Goal: Task Accomplishment & Management: Complete application form

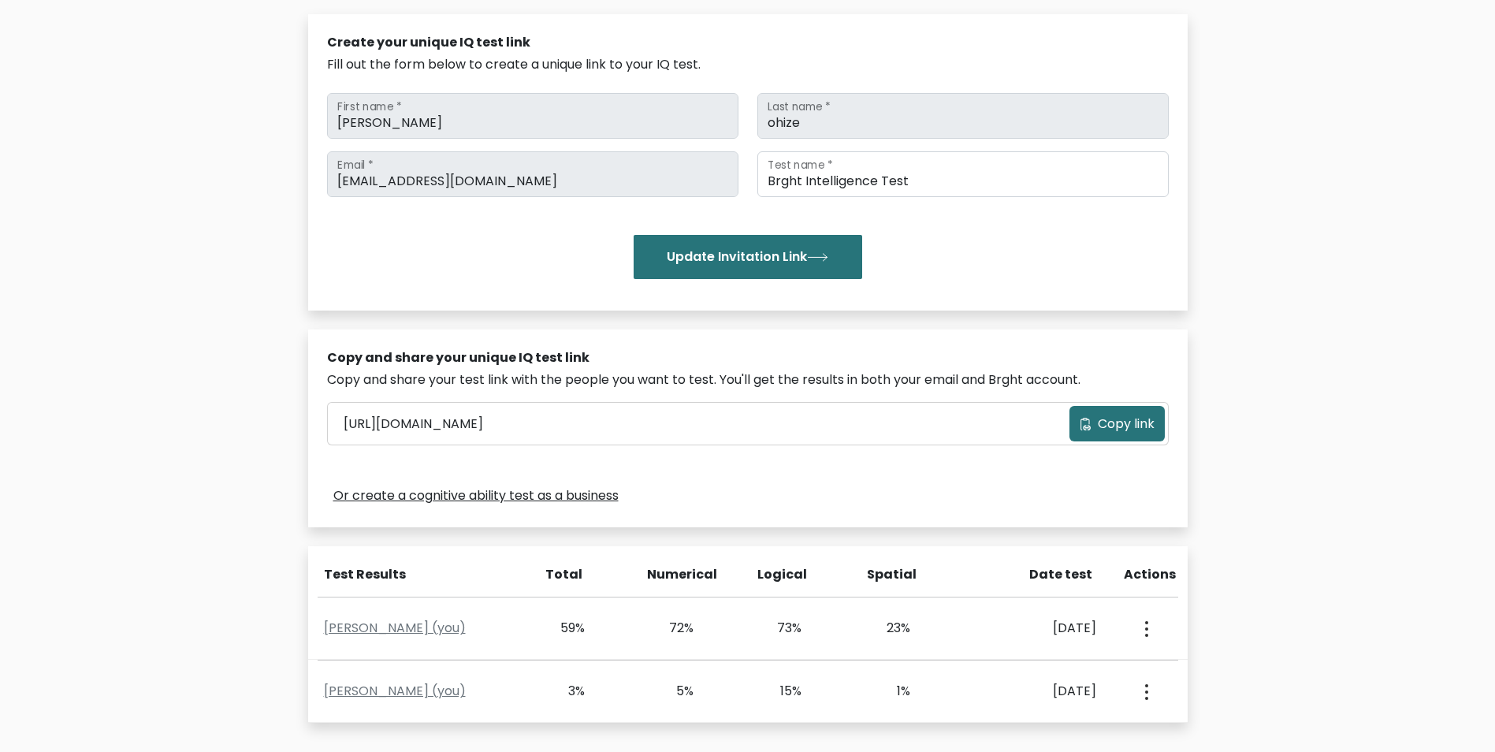
scroll to position [368, 0]
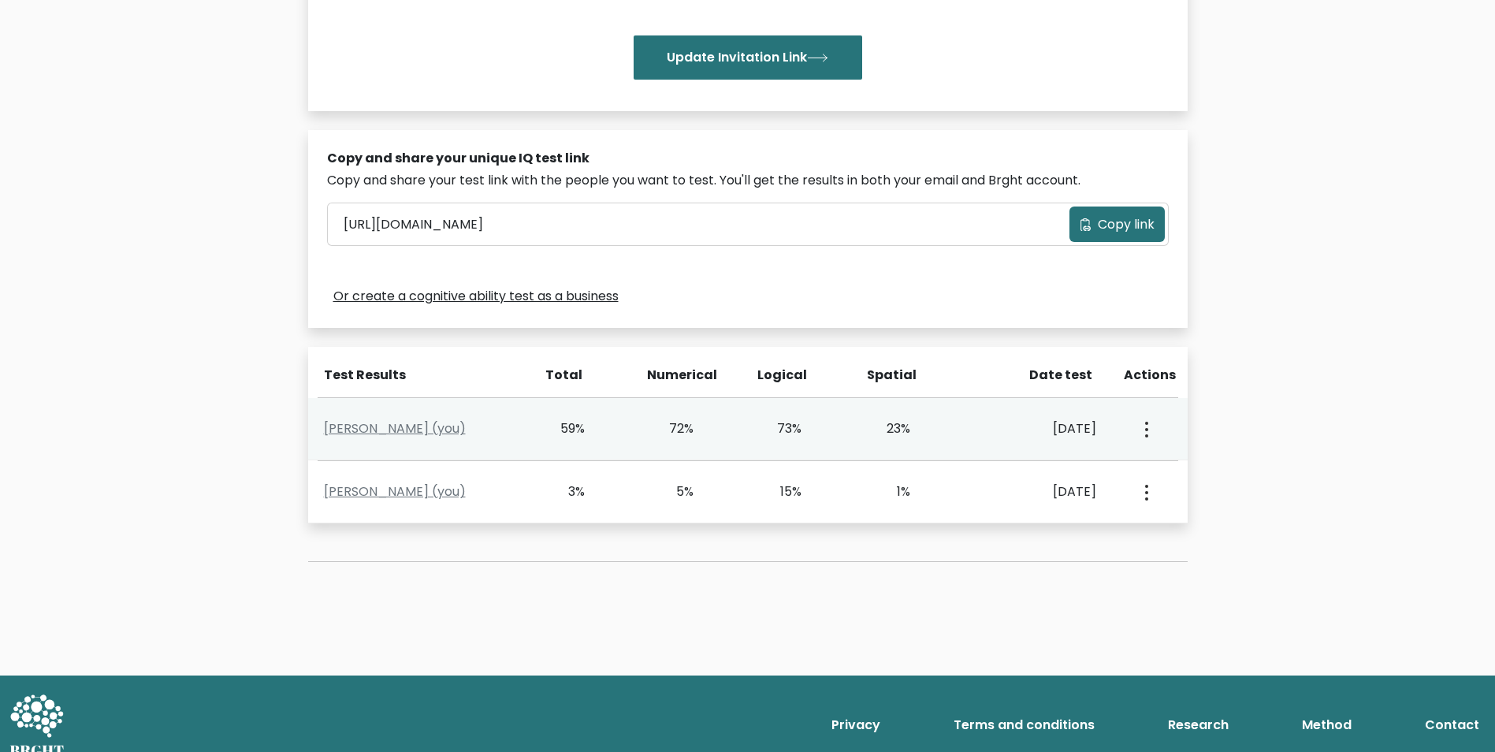
click at [1144, 430] on button "button" at bounding box center [1145, 428] width 13 height 49
click at [1144, 493] on ul "View Profile" at bounding box center [1202, 474] width 126 height 39
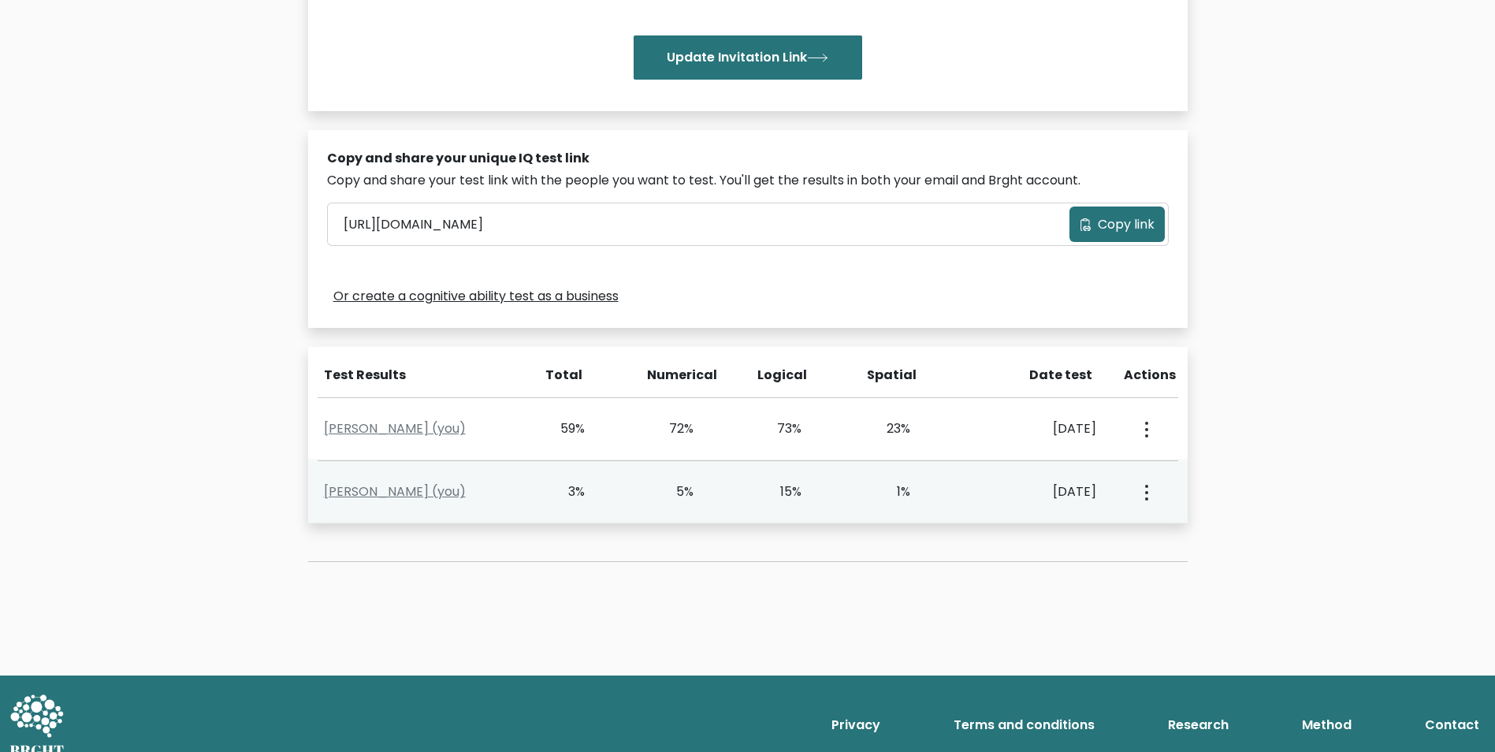
click at [1147, 492] on circle "button" at bounding box center [1146, 492] width 3 height 3
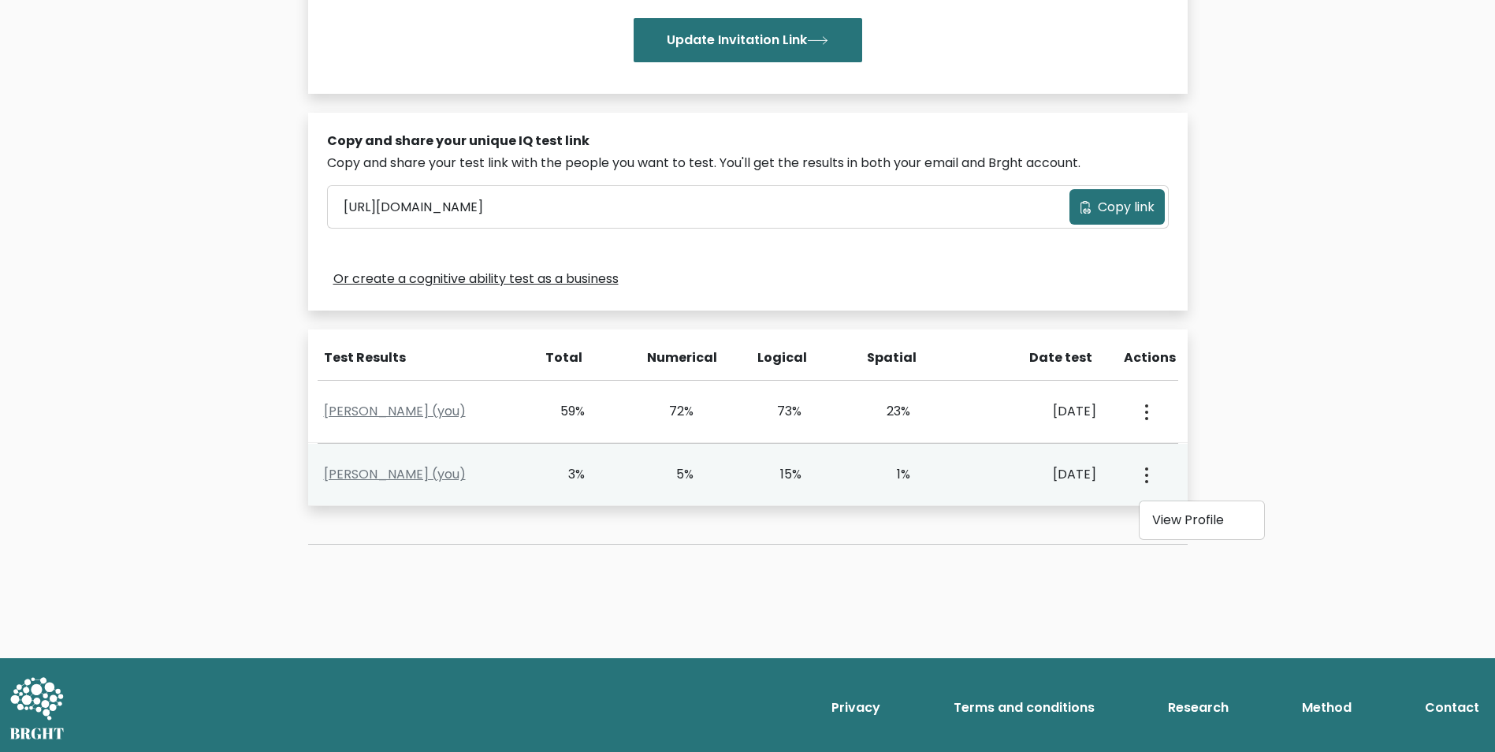
scroll to position [388, 0]
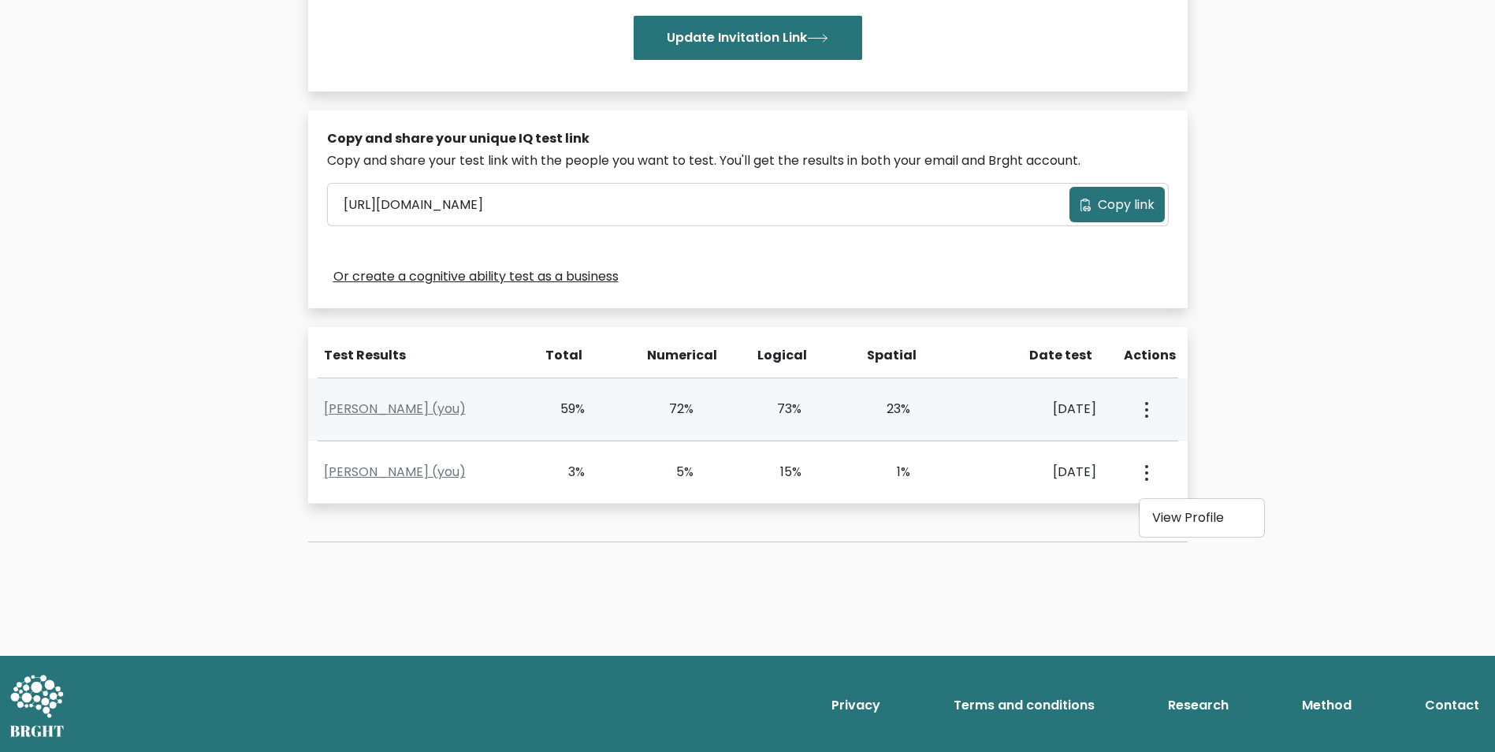
click at [677, 411] on div "72%" at bounding box center [671, 409] width 45 height 19
click at [676, 404] on div "72%" at bounding box center [671, 409] width 45 height 19
click at [1114, 406] on div "View Profile" at bounding box center [1145, 409] width 73 height 49
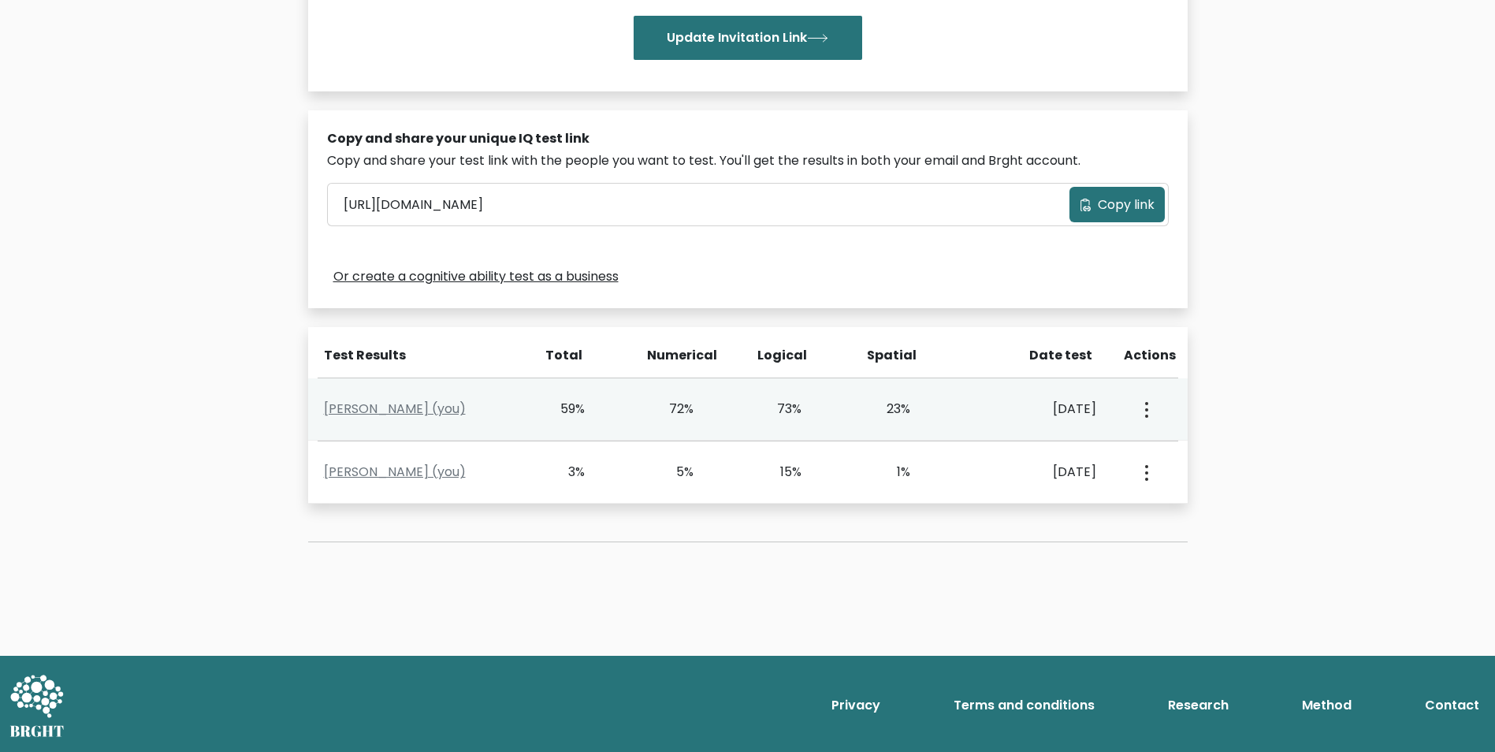
click at [1114, 406] on div "View Profile" at bounding box center [1145, 409] width 73 height 49
click at [1145, 411] on icon "button" at bounding box center [1146, 410] width 3 height 16
click at [975, 408] on div "Oct. 2, 2025" at bounding box center [1035, 409] width 122 height 19
click at [631, 389] on div "Eliel Ohize (you) 59% 72% 73% 23% Oct. 2, 2025 View Profile" at bounding box center [748, 409] width 880 height 62
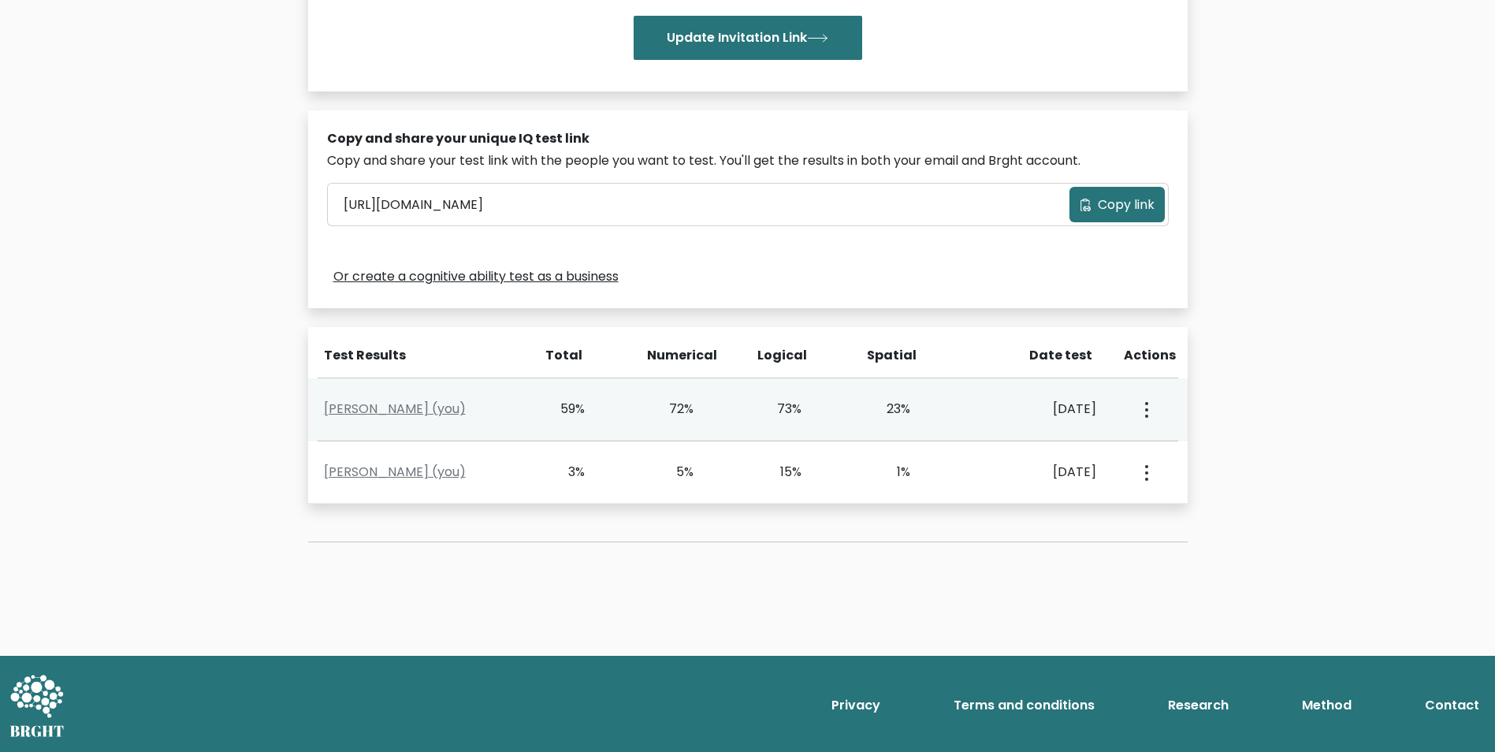
click at [631, 389] on div "Eliel Ohize (you) 59% 72% 73% 23% Oct. 2, 2025 View Profile" at bounding box center [748, 409] width 880 height 62
click at [400, 408] on link "Eliel Ohize (you)" at bounding box center [395, 409] width 142 height 18
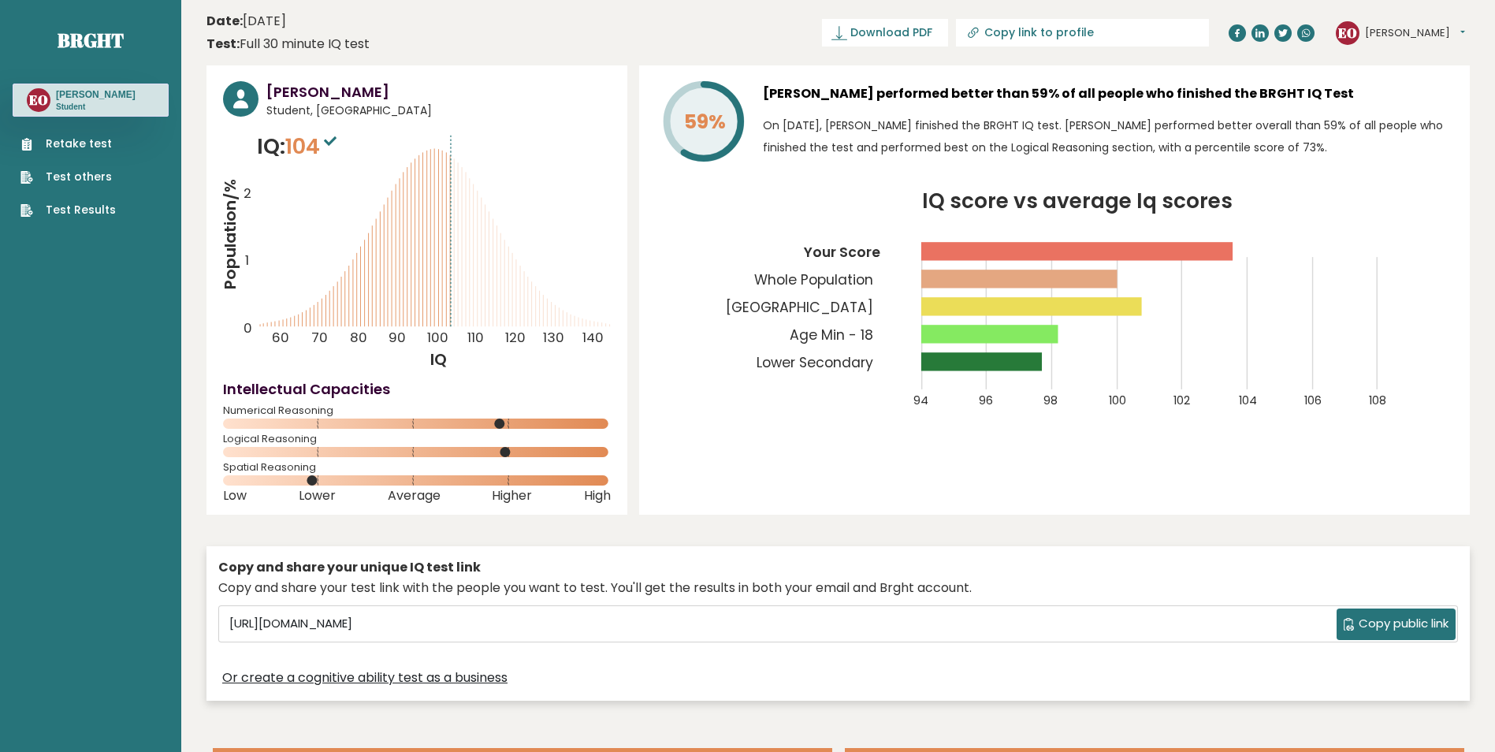
click at [74, 147] on link "Retake test" at bounding box center [67, 144] width 95 height 17
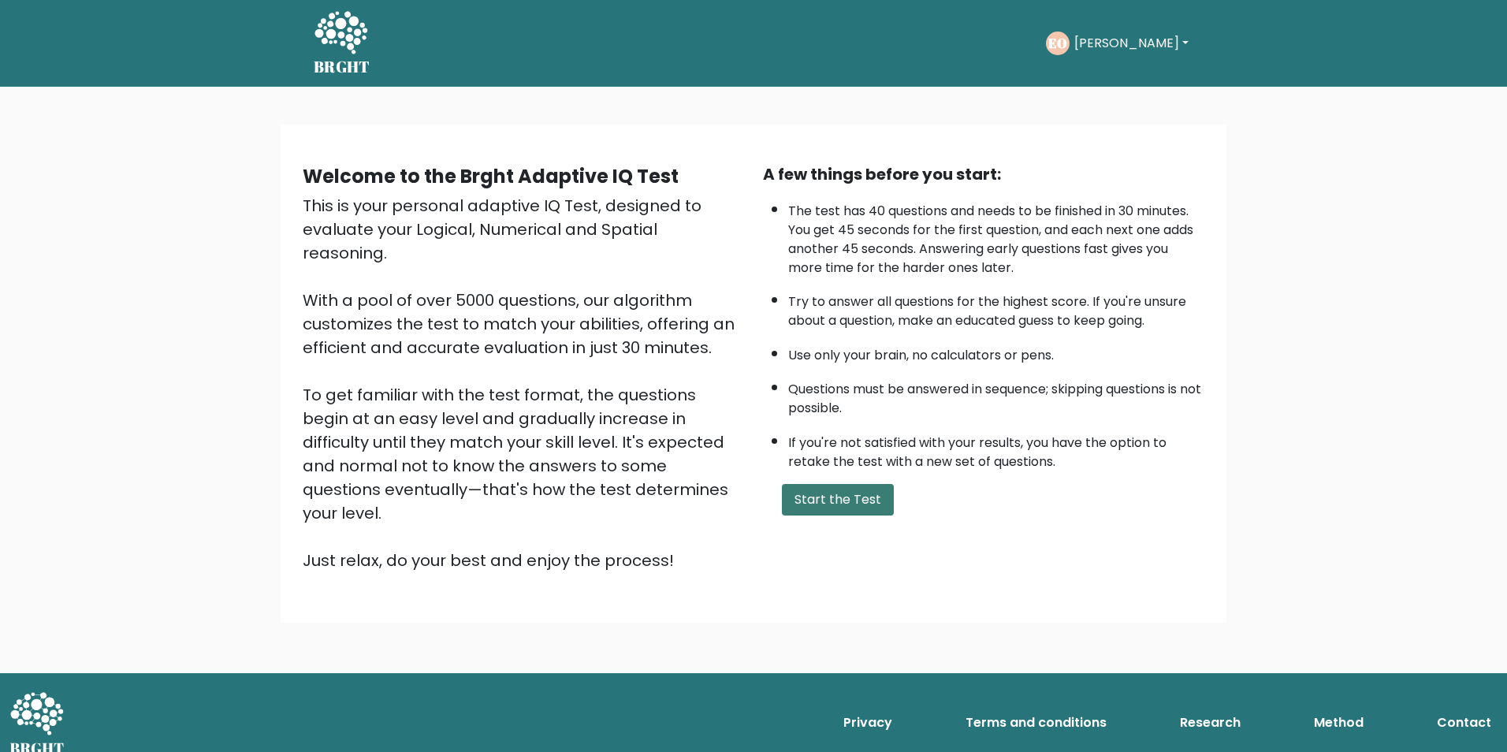
click at [878, 503] on button "Start the Test" at bounding box center [838, 500] width 112 height 32
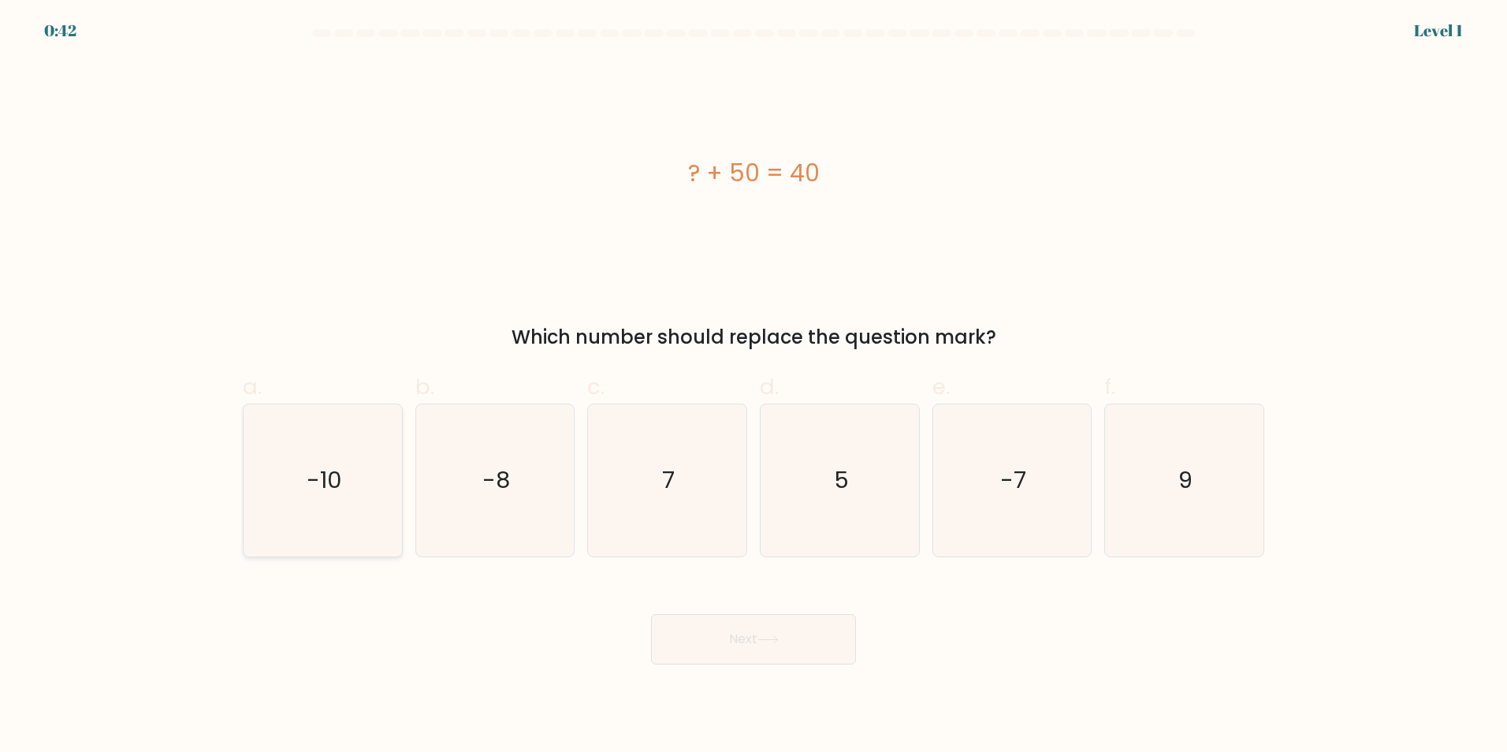
click at [372, 496] on icon "-10" at bounding box center [323, 480] width 152 height 152
click at [754, 386] on input "a. -10" at bounding box center [754, 381] width 1 height 10
radio input "true"
click at [698, 634] on button "Next" at bounding box center [753, 639] width 205 height 50
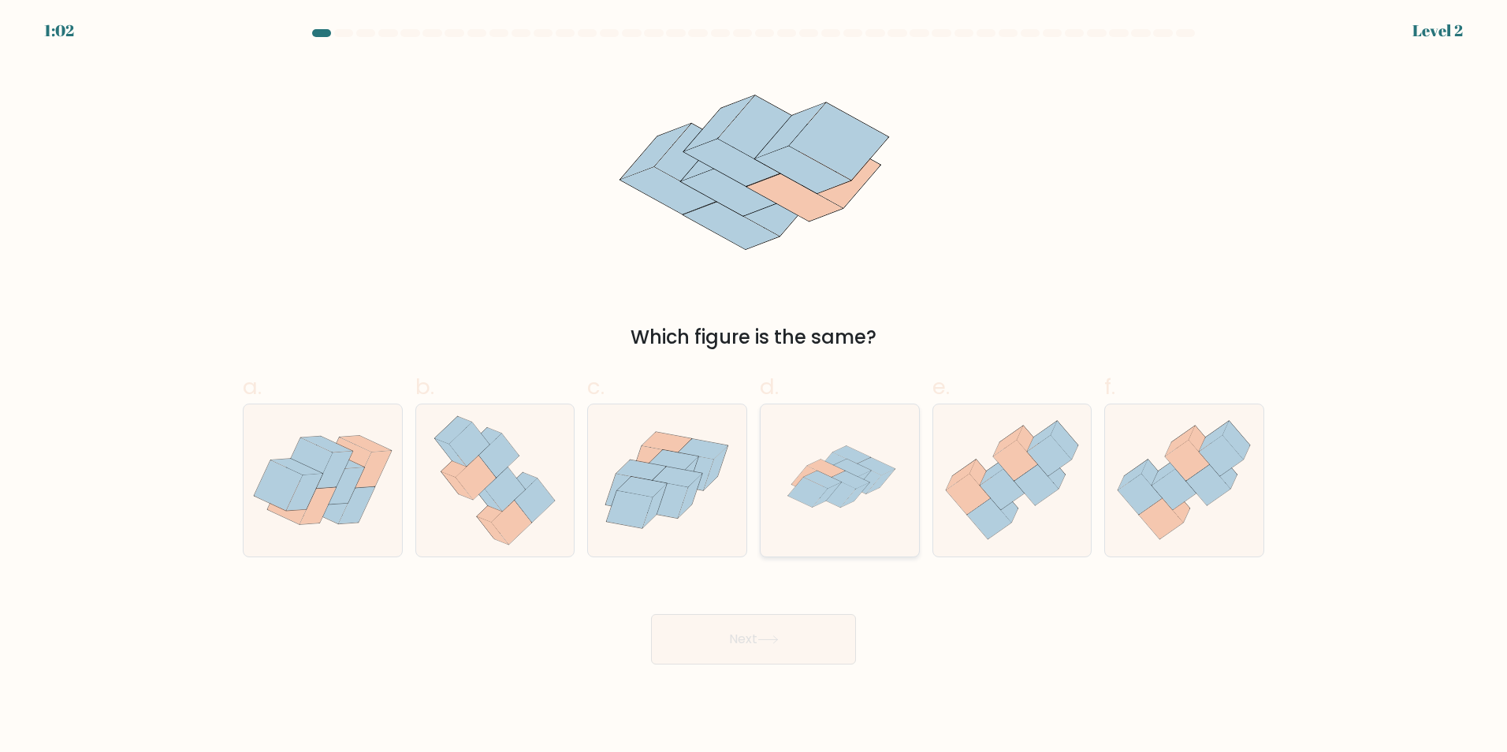
click at [846, 485] on icon at bounding box center [840, 480] width 152 height 152
click at [754, 386] on input "d." at bounding box center [754, 381] width 1 height 10
radio input "true"
click at [765, 631] on button "Next" at bounding box center [753, 639] width 205 height 50
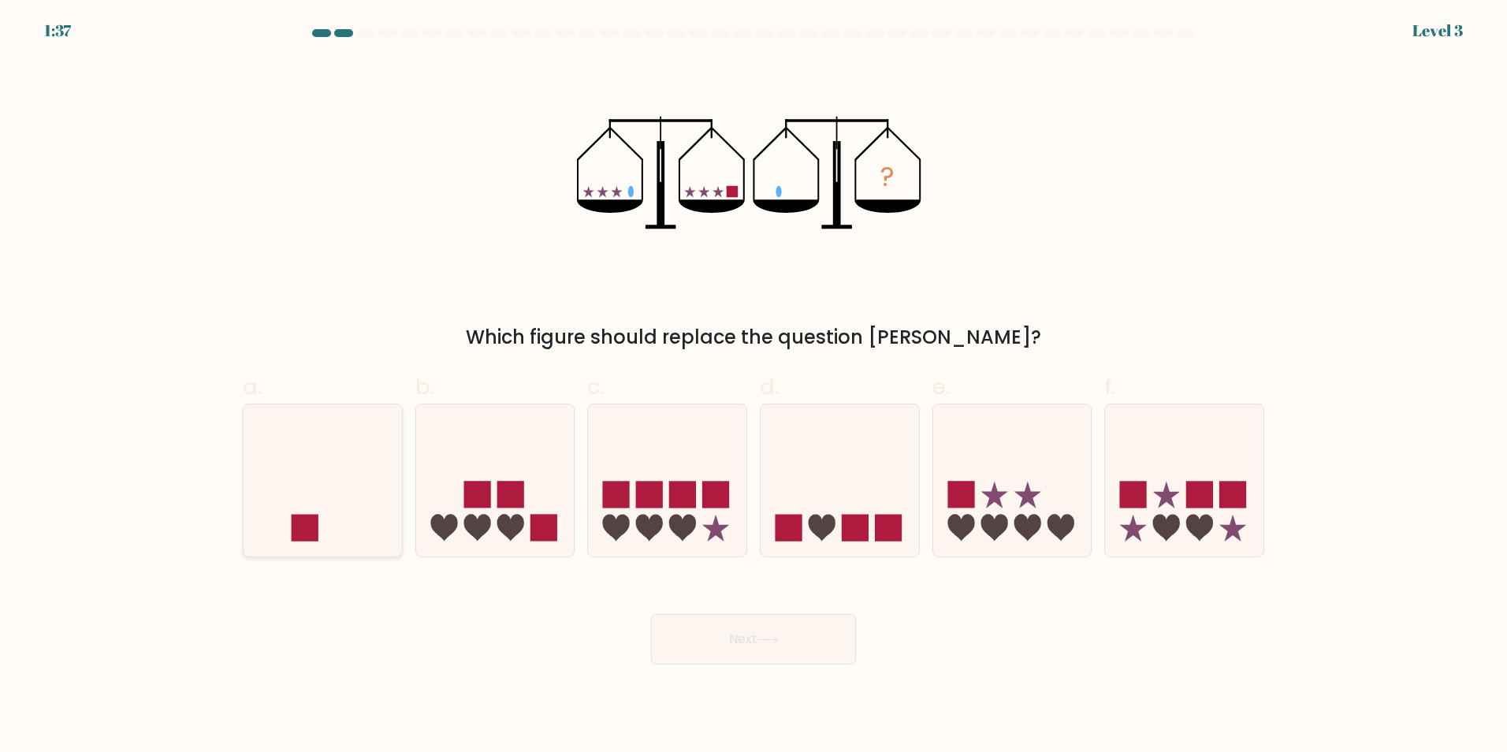
click at [281, 503] on icon at bounding box center [323, 480] width 158 height 131
click at [754, 386] on input "a." at bounding box center [754, 381] width 1 height 10
radio input "true"
click at [747, 634] on button "Next" at bounding box center [753, 639] width 205 height 50
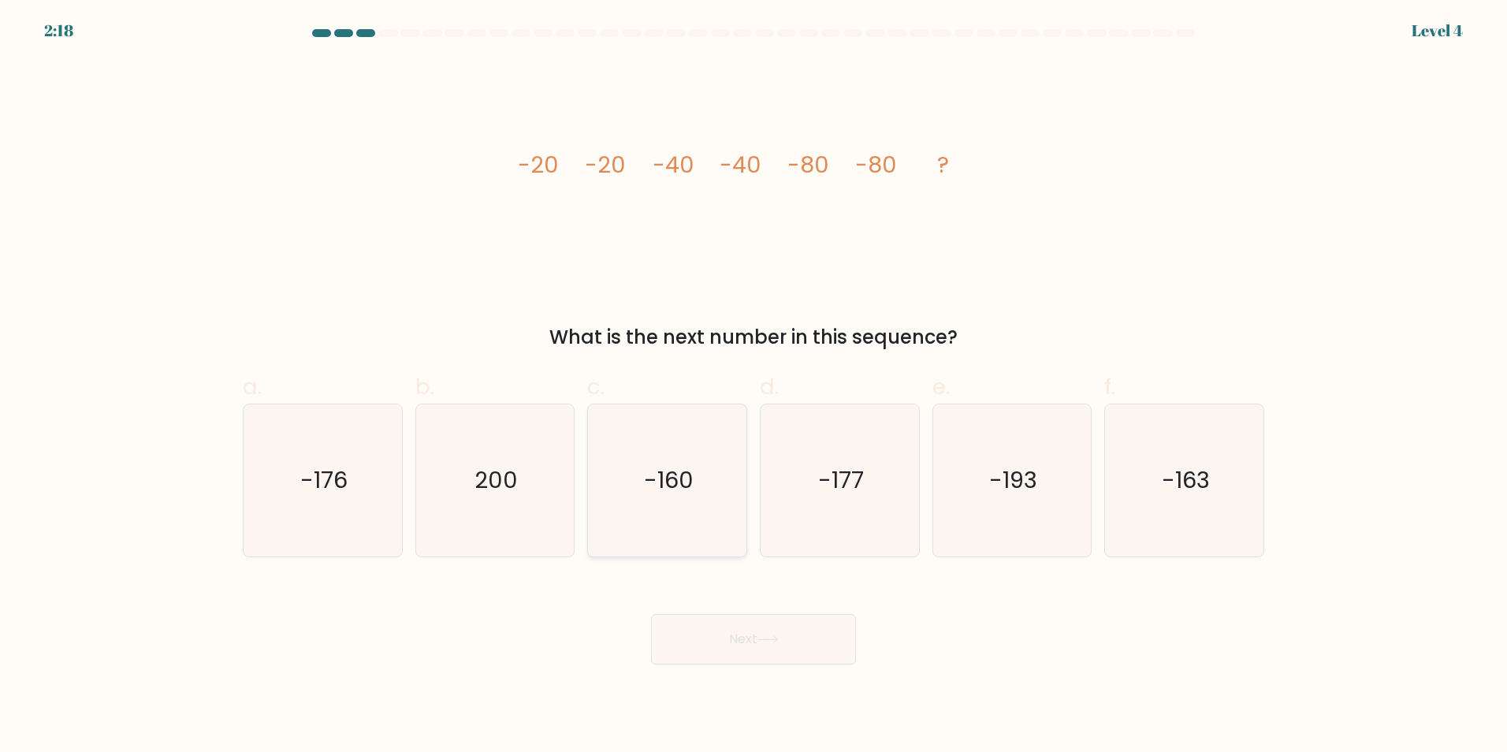
click at [687, 470] on text "-160" at bounding box center [669, 480] width 50 height 32
click at [754, 386] on input "c. -160" at bounding box center [754, 381] width 1 height 10
radio input "true"
click at [727, 637] on button "Next" at bounding box center [753, 639] width 205 height 50
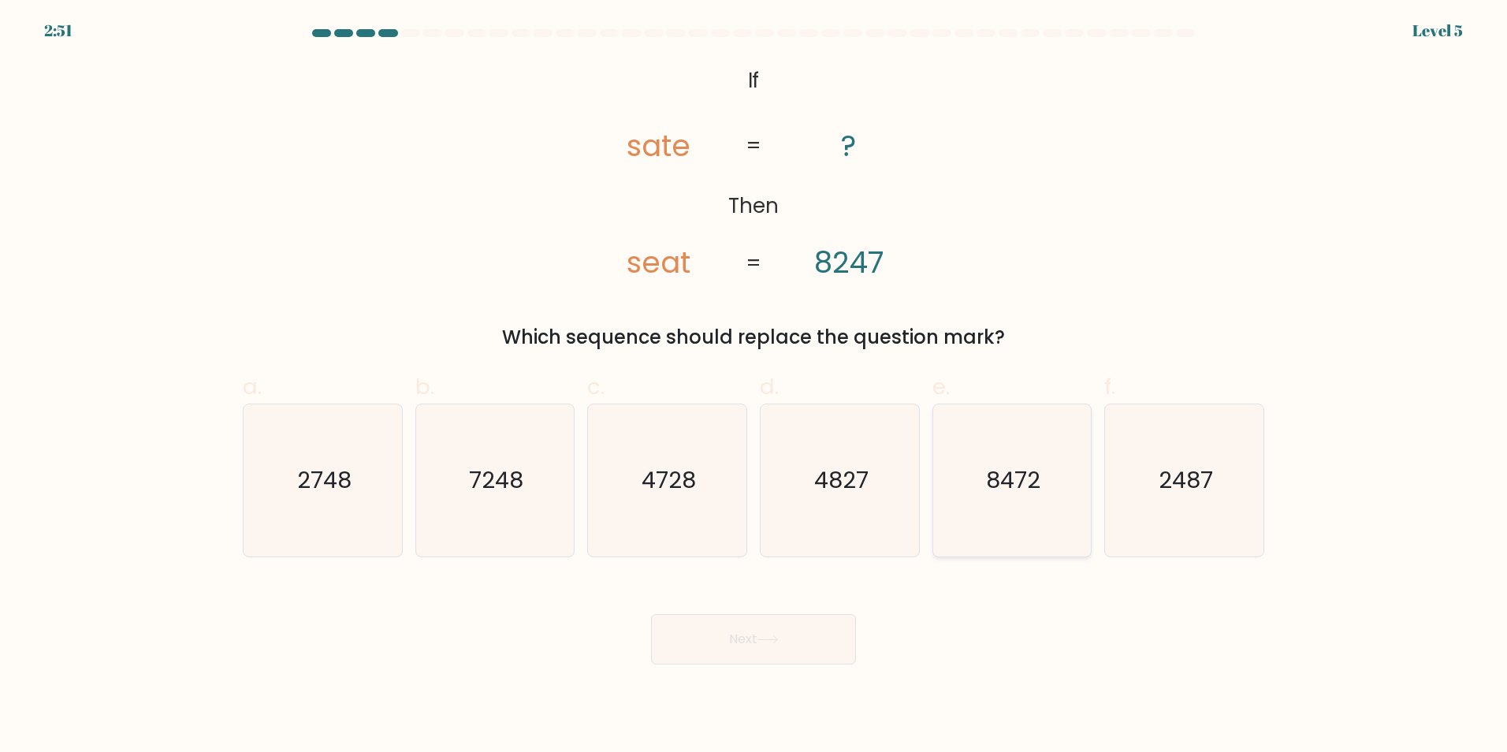
click at [989, 449] on icon "8472" at bounding box center [1012, 480] width 152 height 152
click at [754, 386] on input "e. 8472" at bounding box center [754, 381] width 1 height 10
radio input "true"
click at [758, 634] on button "Next" at bounding box center [753, 639] width 205 height 50
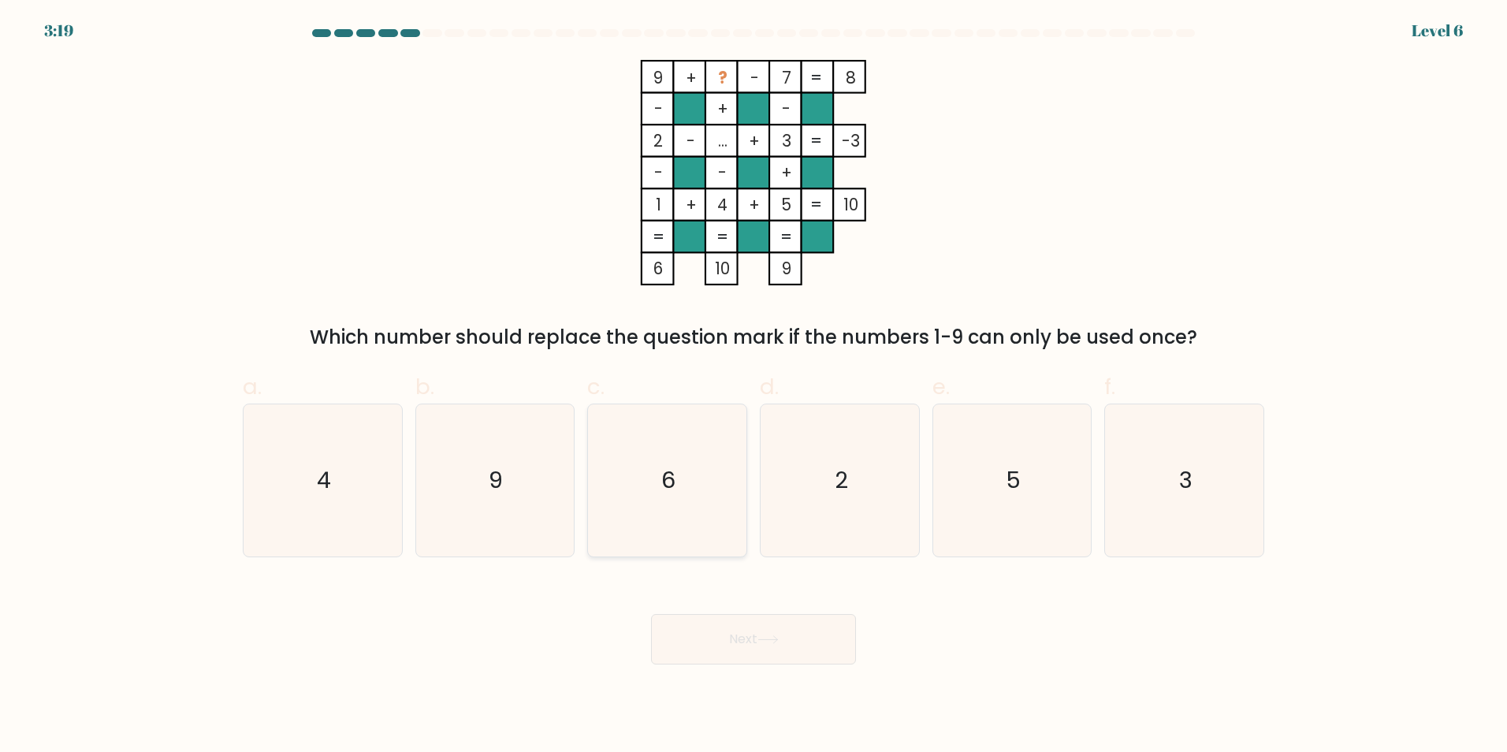
click at [707, 473] on icon "6" at bounding box center [667, 480] width 152 height 152
click at [754, 386] on input "c. 6" at bounding box center [754, 381] width 1 height 10
radio input "true"
click at [783, 627] on button "Next" at bounding box center [753, 639] width 205 height 50
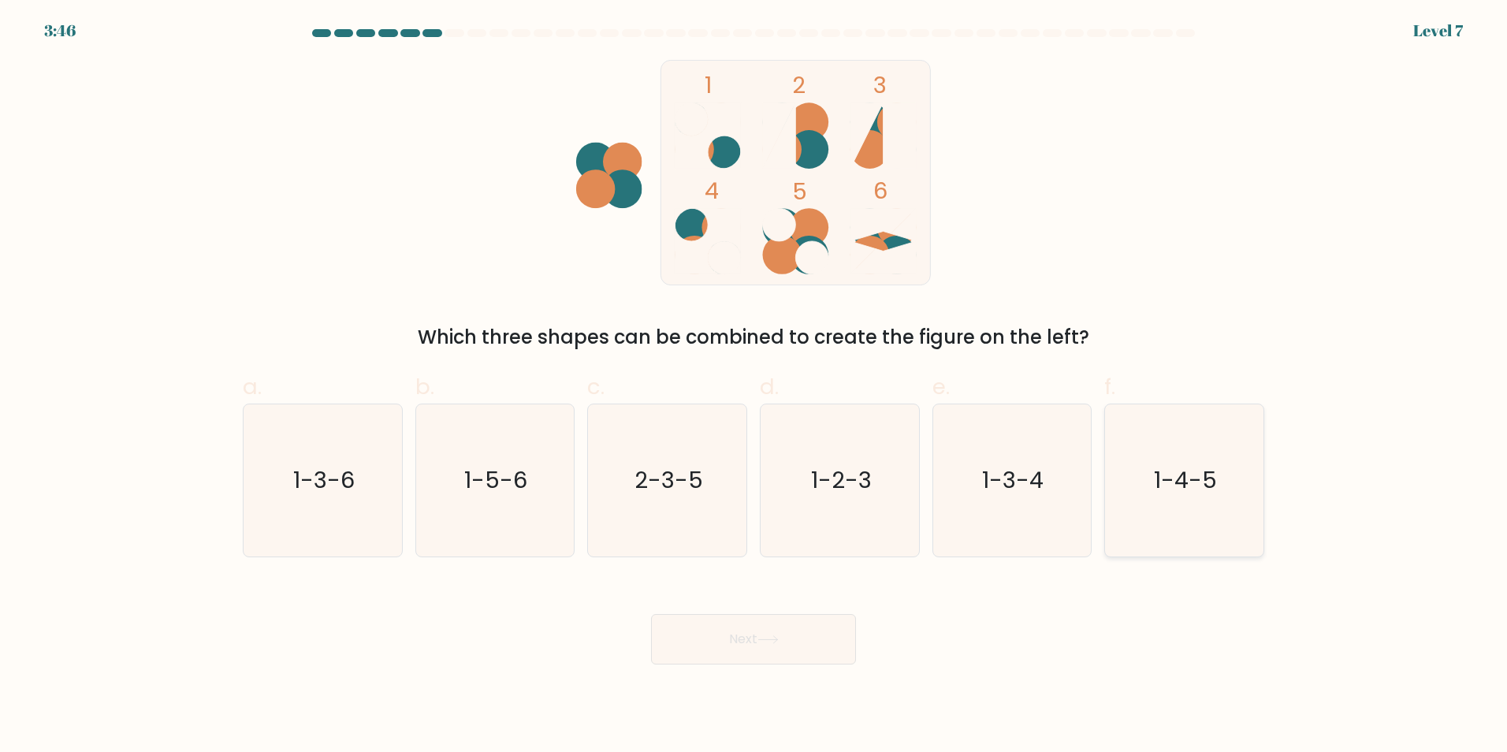
click at [1239, 476] on icon "1-4-5" at bounding box center [1184, 480] width 152 height 152
click at [754, 386] on input "f. 1-4-5" at bounding box center [754, 381] width 1 height 10
radio input "true"
click at [795, 629] on button "Next" at bounding box center [753, 639] width 205 height 50
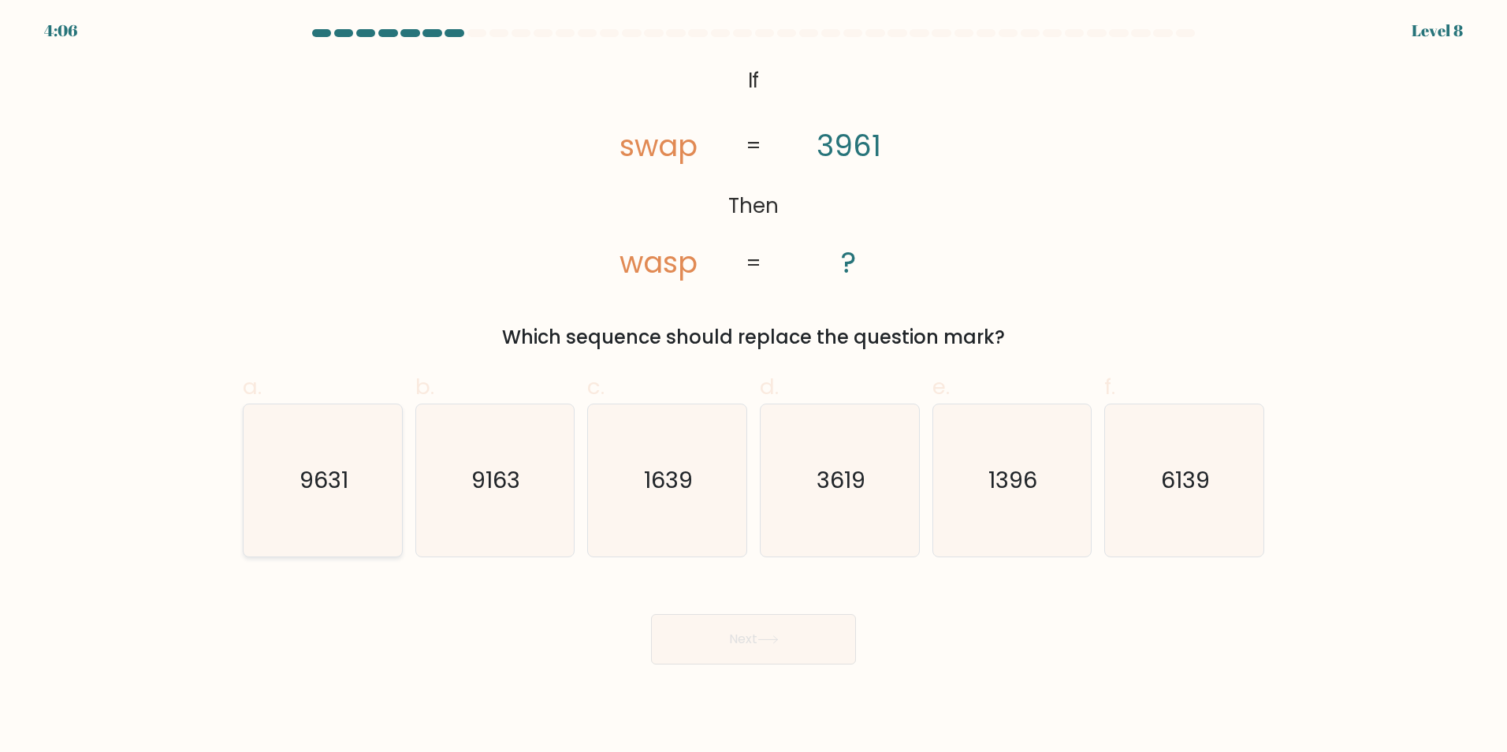
click at [364, 516] on icon "9631" at bounding box center [323, 480] width 152 height 152
click at [754, 386] on input "a. 9631" at bounding box center [754, 381] width 1 height 10
radio input "true"
click at [728, 637] on button "Next" at bounding box center [753, 639] width 205 height 50
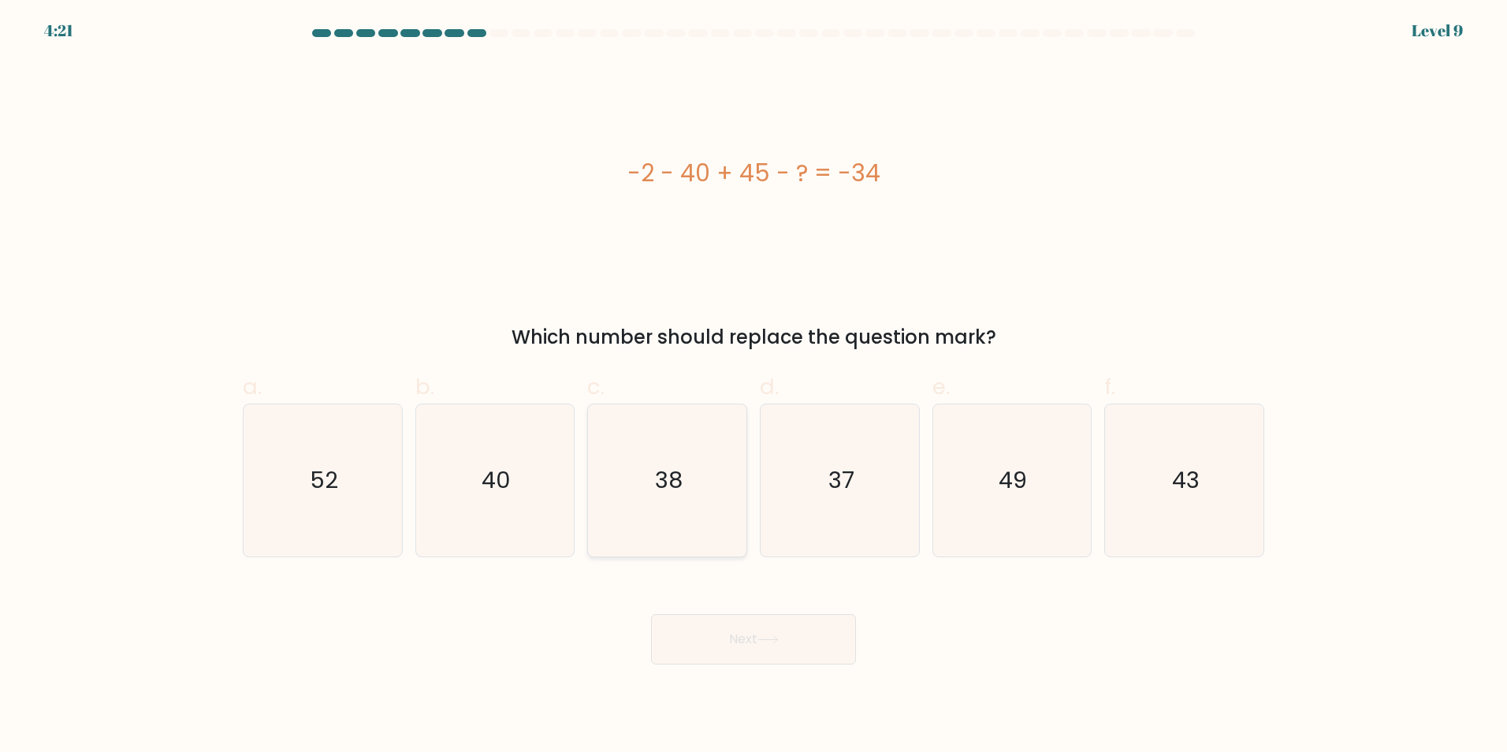
click at [713, 478] on icon "38" at bounding box center [667, 480] width 152 height 152
click at [754, 386] on input "c. 38" at bounding box center [754, 381] width 1 height 10
radio input "true"
click at [833, 531] on icon "37" at bounding box center [840, 480] width 152 height 152
click at [754, 386] on input "d. 37" at bounding box center [754, 381] width 1 height 10
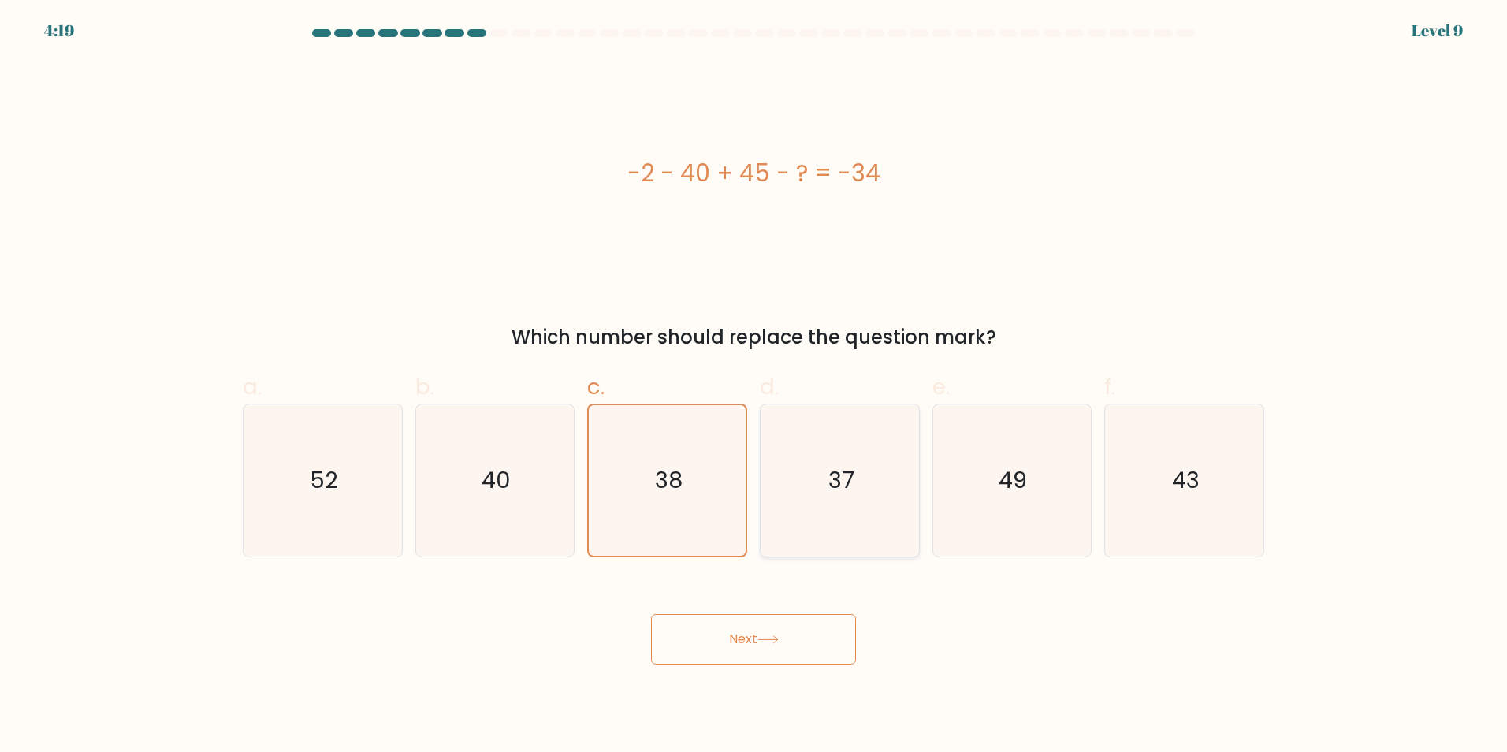
radio input "true"
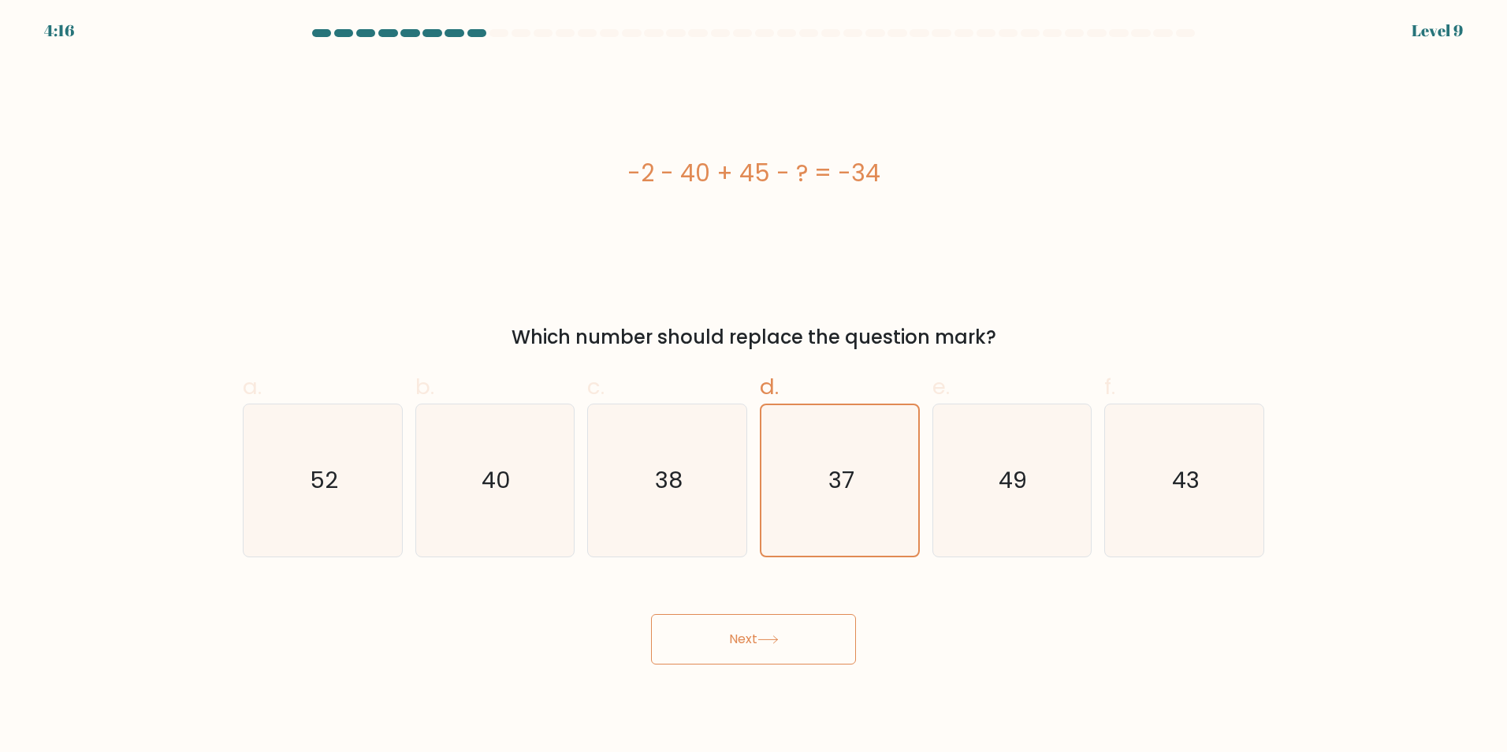
click at [799, 631] on button "Next" at bounding box center [753, 639] width 205 height 50
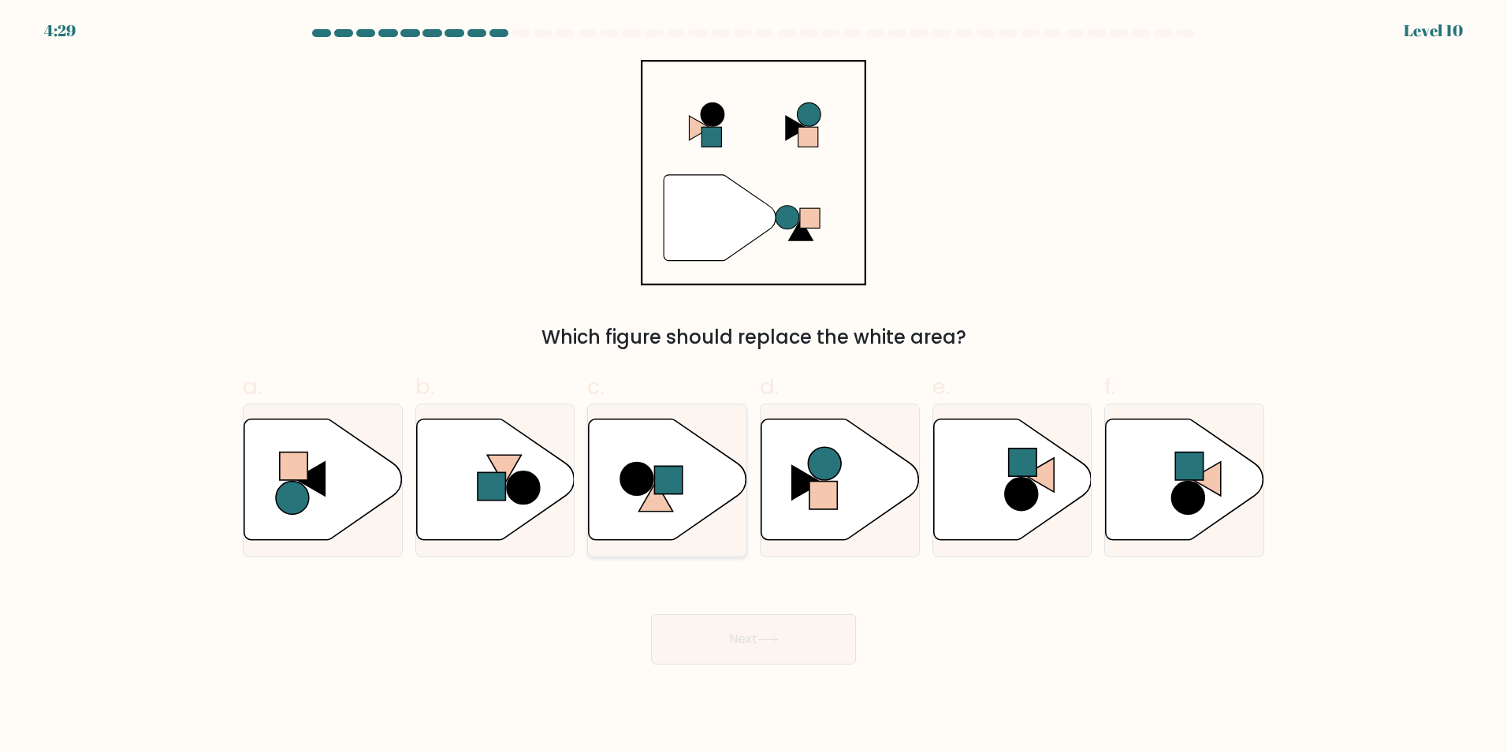
click at [658, 529] on icon at bounding box center [668, 479] width 158 height 121
click at [754, 386] on input "c." at bounding box center [754, 381] width 1 height 10
radio input "true"
drag, startPoint x: 776, startPoint y: 640, endPoint x: 743, endPoint y: 654, distance: 35.7
click at [765, 646] on button "Next" at bounding box center [753, 639] width 205 height 50
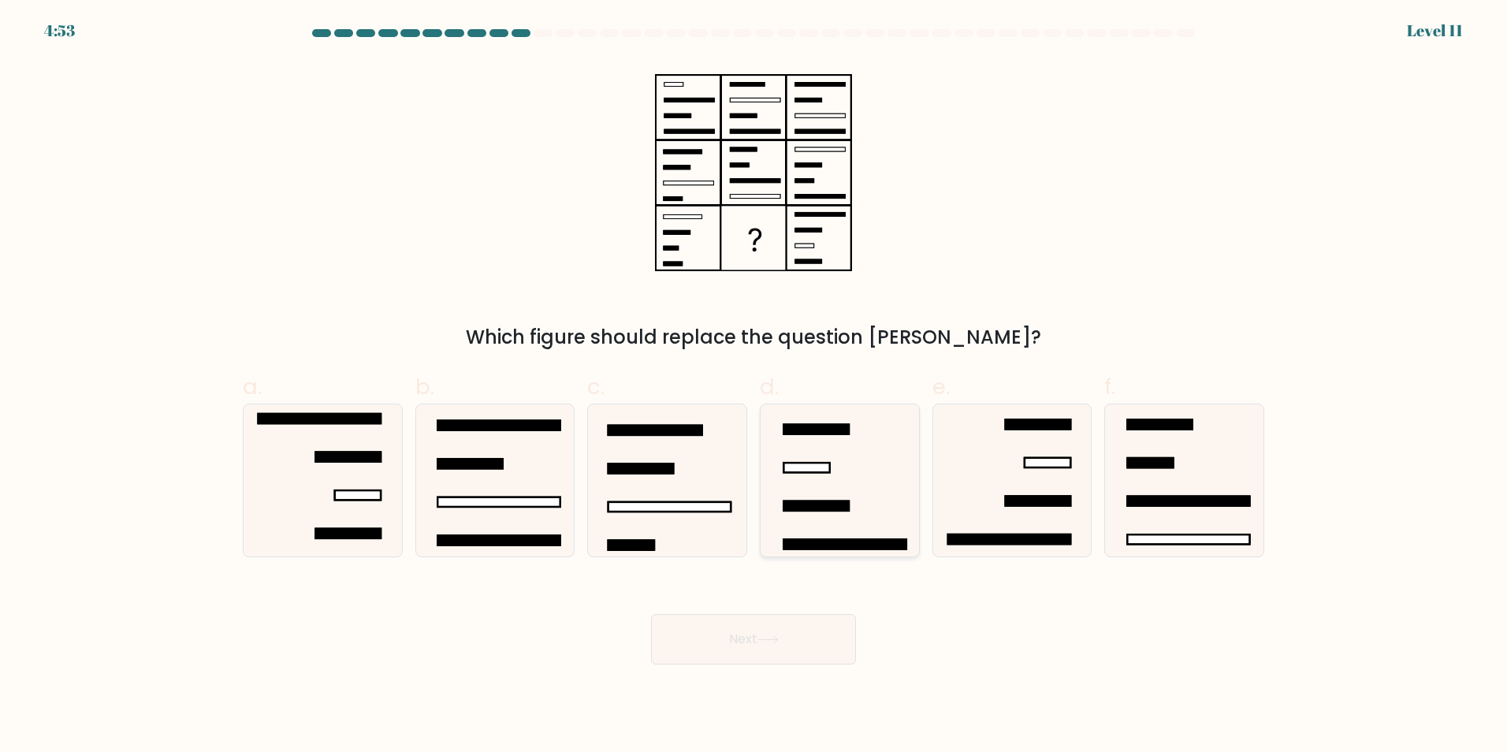
click at [833, 454] on icon at bounding box center [840, 480] width 152 height 152
click at [754, 386] on input "d." at bounding box center [754, 381] width 1 height 10
radio input "true"
click at [759, 635] on button "Next" at bounding box center [753, 639] width 205 height 50
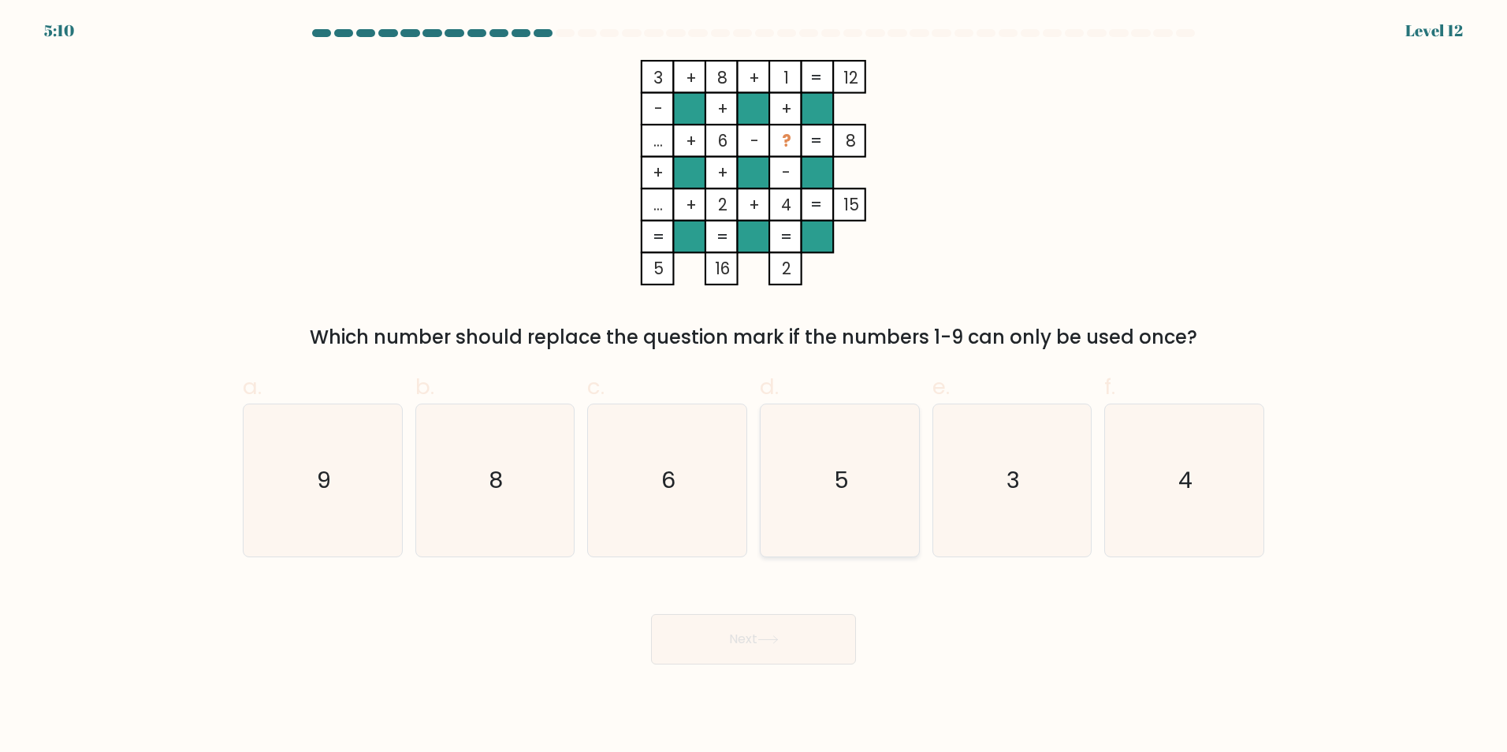
click at [829, 500] on icon "5" at bounding box center [840, 480] width 152 height 152
click at [754, 386] on input "d. 5" at bounding box center [754, 381] width 1 height 10
radio input "true"
click at [825, 438] on icon "5" at bounding box center [840, 480] width 151 height 151
click at [754, 386] on input "d. 5" at bounding box center [754, 381] width 1 height 10
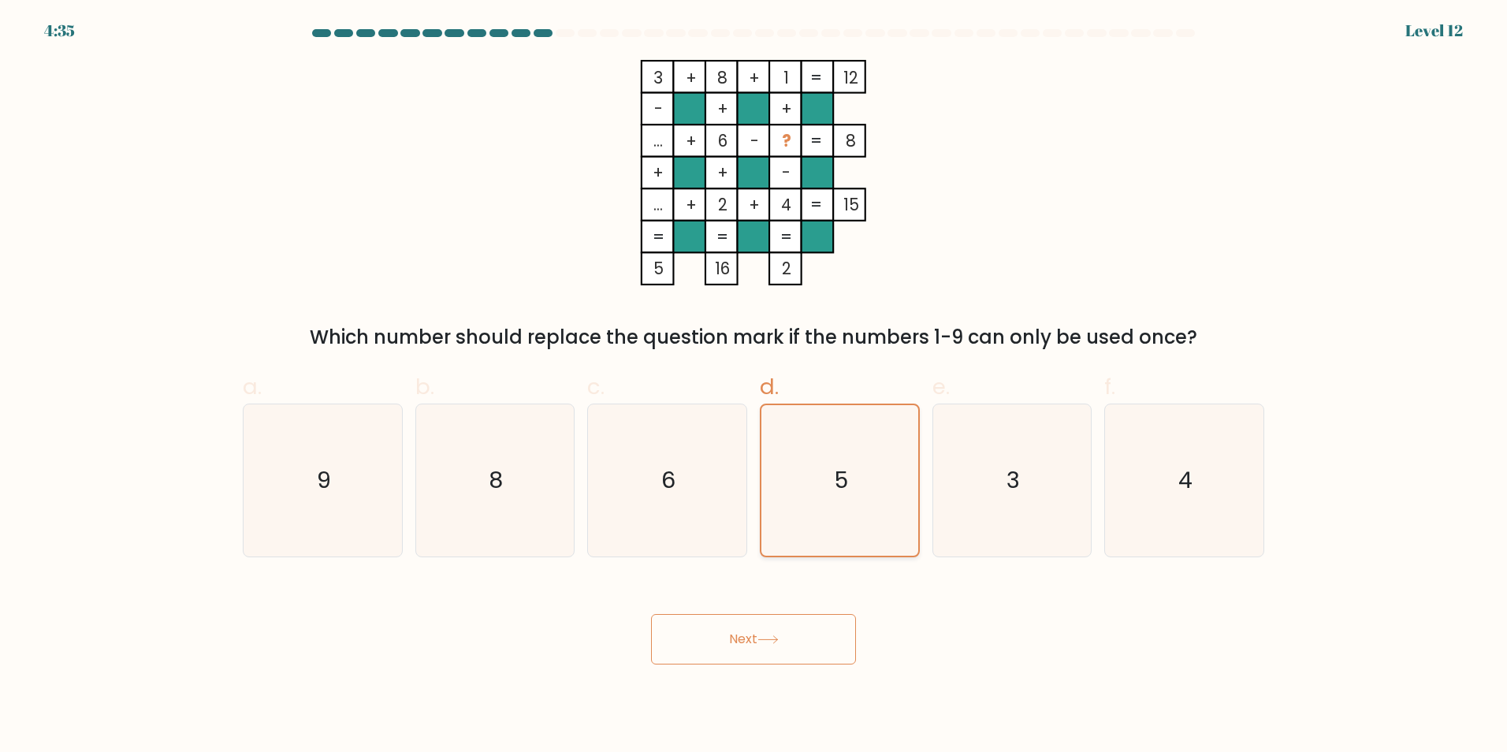
click at [834, 460] on icon "5" at bounding box center [840, 480] width 151 height 151
click at [754, 386] on input "d. 5" at bounding box center [754, 381] width 1 height 10
click at [803, 640] on button "Next" at bounding box center [753, 639] width 205 height 50
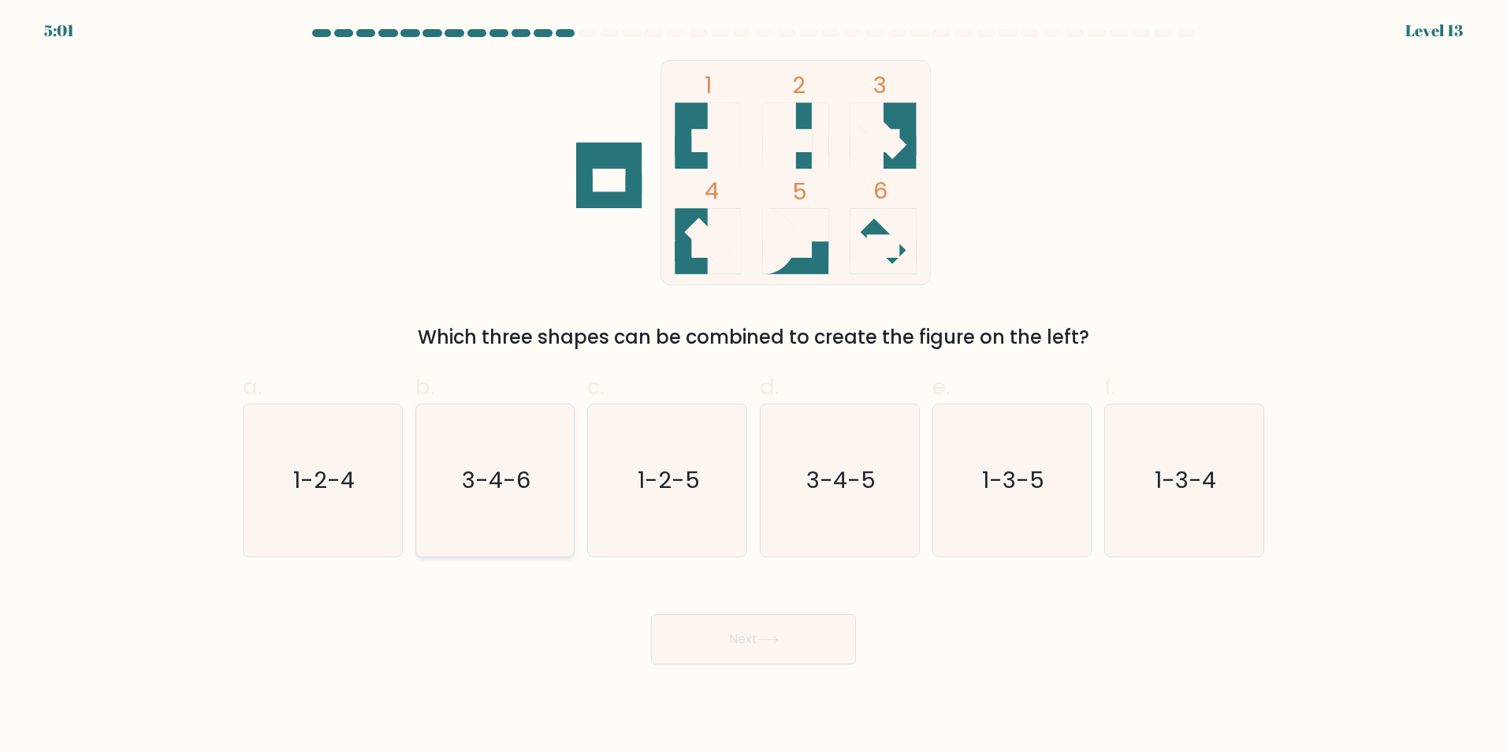
click at [523, 459] on icon "3-4-6" at bounding box center [495, 480] width 152 height 152
click at [754, 386] on input "b. 3-4-6" at bounding box center [754, 381] width 1 height 10
radio input "true"
click at [747, 647] on button "Next" at bounding box center [753, 639] width 205 height 50
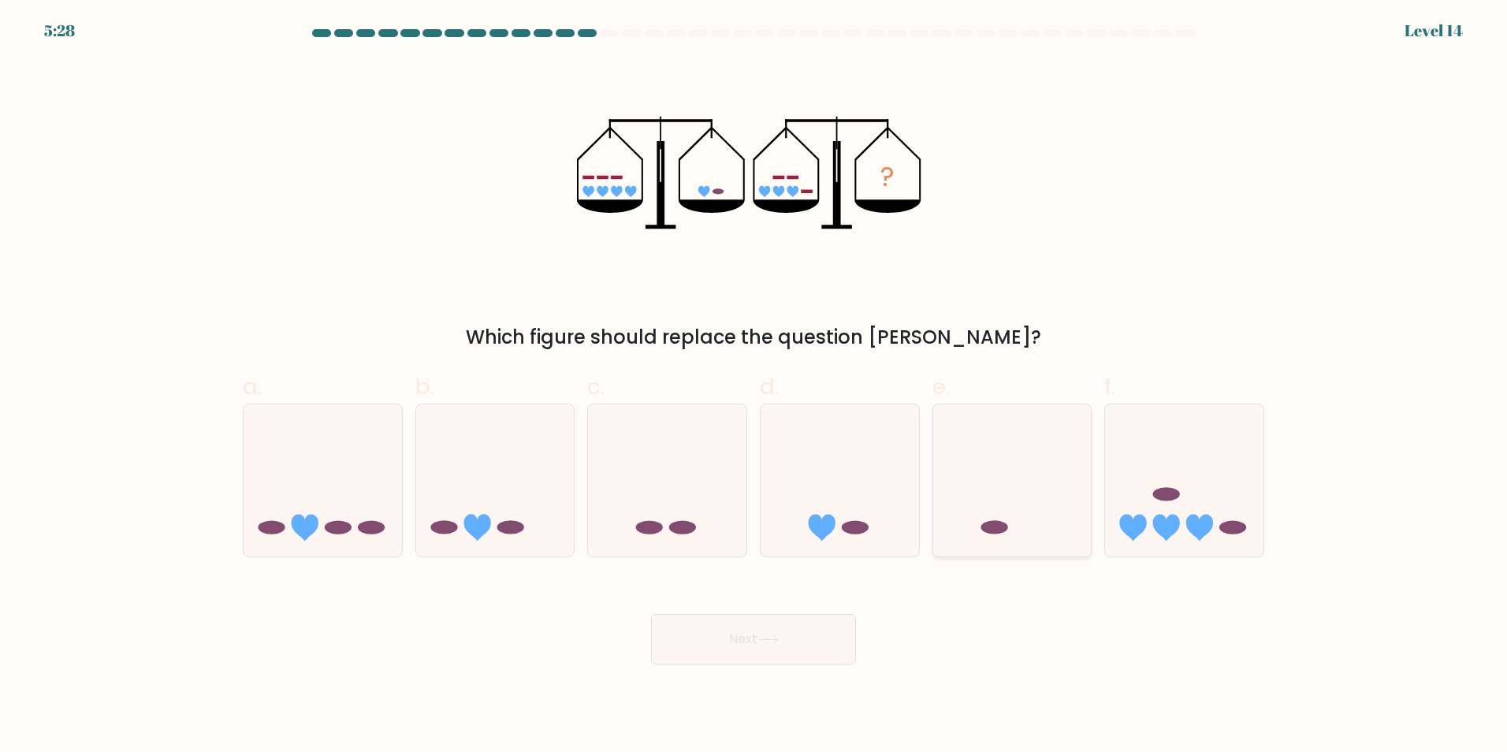
click at [976, 519] on icon at bounding box center [1012, 480] width 158 height 131
click at [754, 386] on input "e." at bounding box center [754, 381] width 1 height 10
radio input "true"
click at [790, 630] on button "Next" at bounding box center [753, 639] width 205 height 50
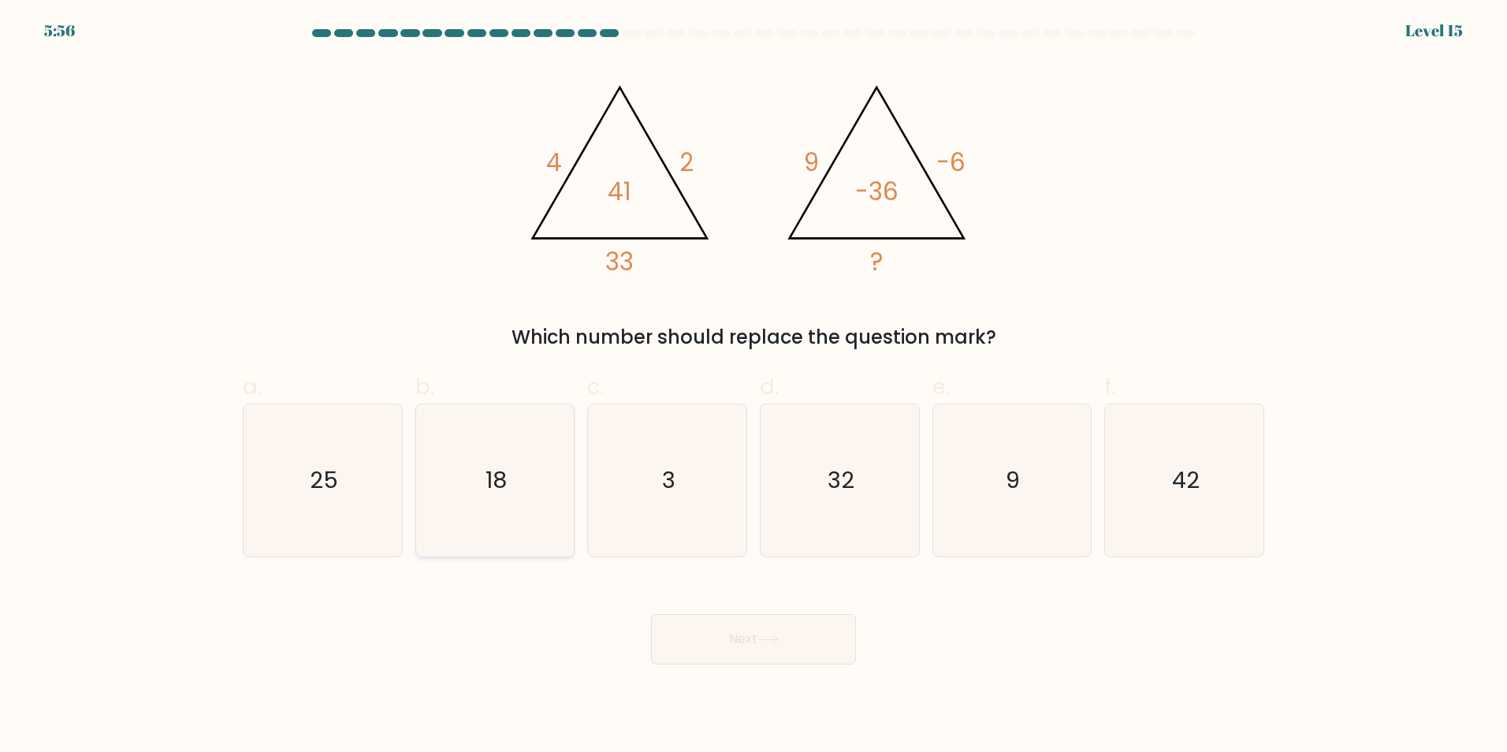
click at [497, 484] on text "18" at bounding box center [496, 480] width 21 height 32
click at [754, 386] on input "b. 18" at bounding box center [754, 381] width 1 height 10
radio input "true"
click at [702, 636] on button "Next" at bounding box center [753, 639] width 205 height 50
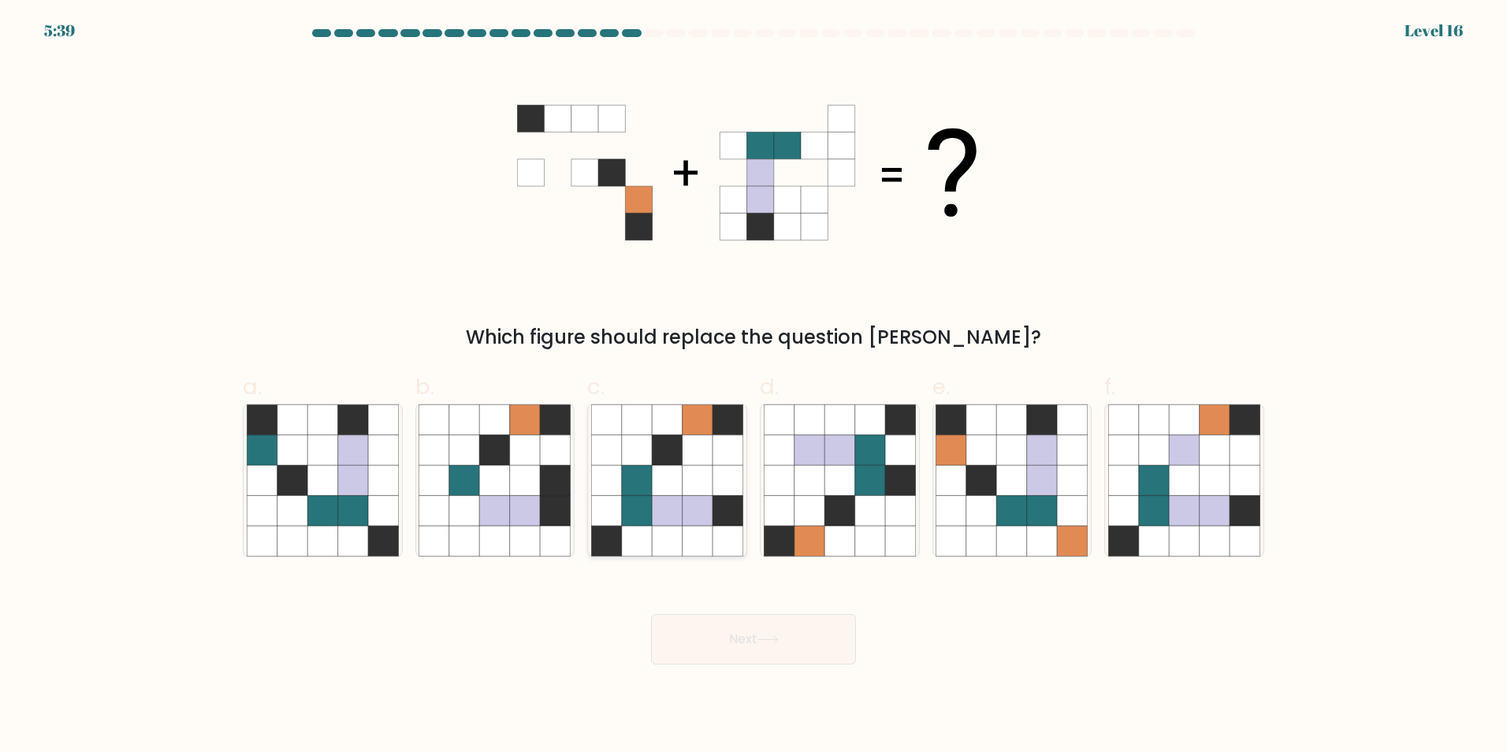
click at [623, 458] on icon at bounding box center [637, 449] width 30 height 30
click at [754, 386] on input "c." at bounding box center [754, 381] width 1 height 10
radio input "true"
click at [786, 640] on button "Next" at bounding box center [753, 639] width 205 height 50
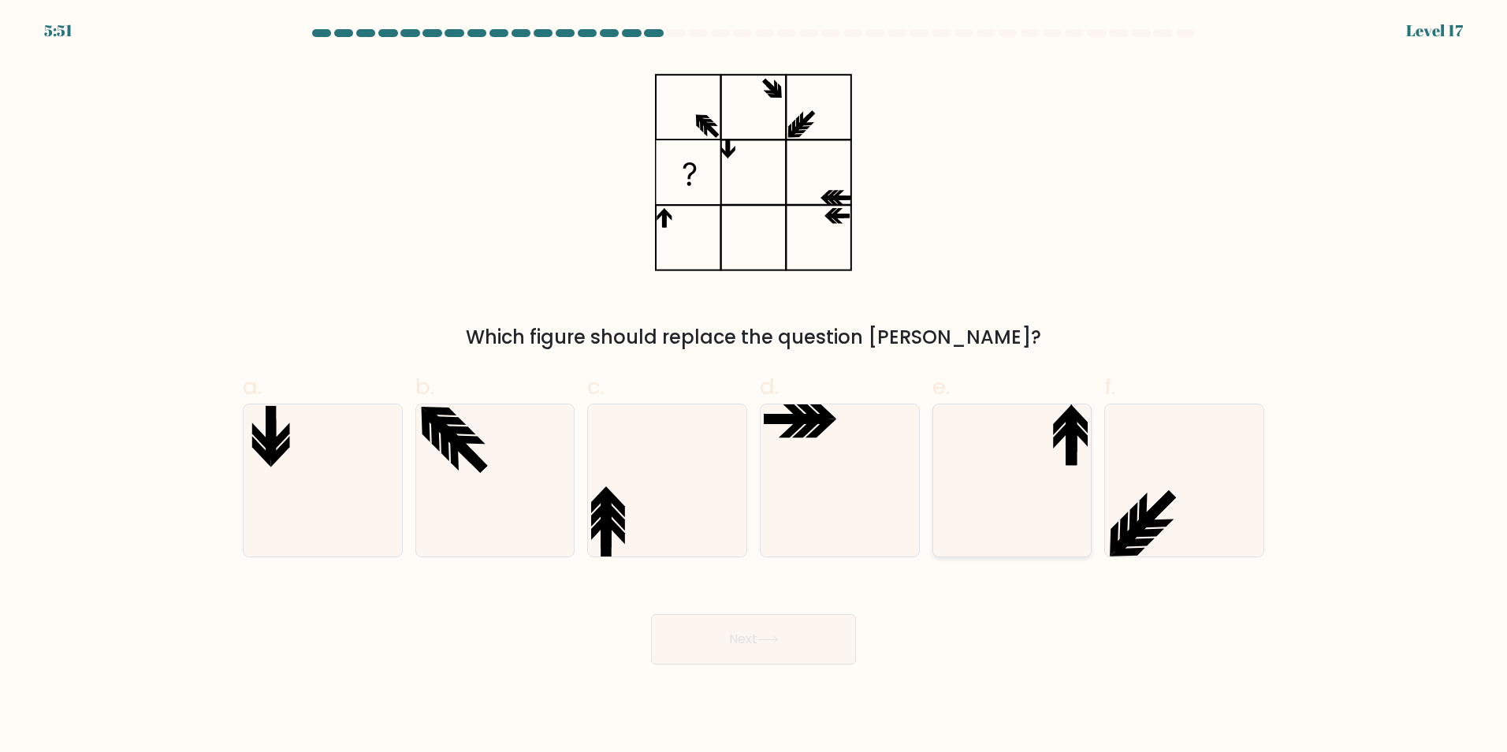
click at [996, 451] on icon at bounding box center [1012, 480] width 152 height 152
click at [754, 386] on input "e." at bounding box center [754, 381] width 1 height 10
radio input "true"
click at [799, 638] on button "Next" at bounding box center [753, 639] width 205 height 50
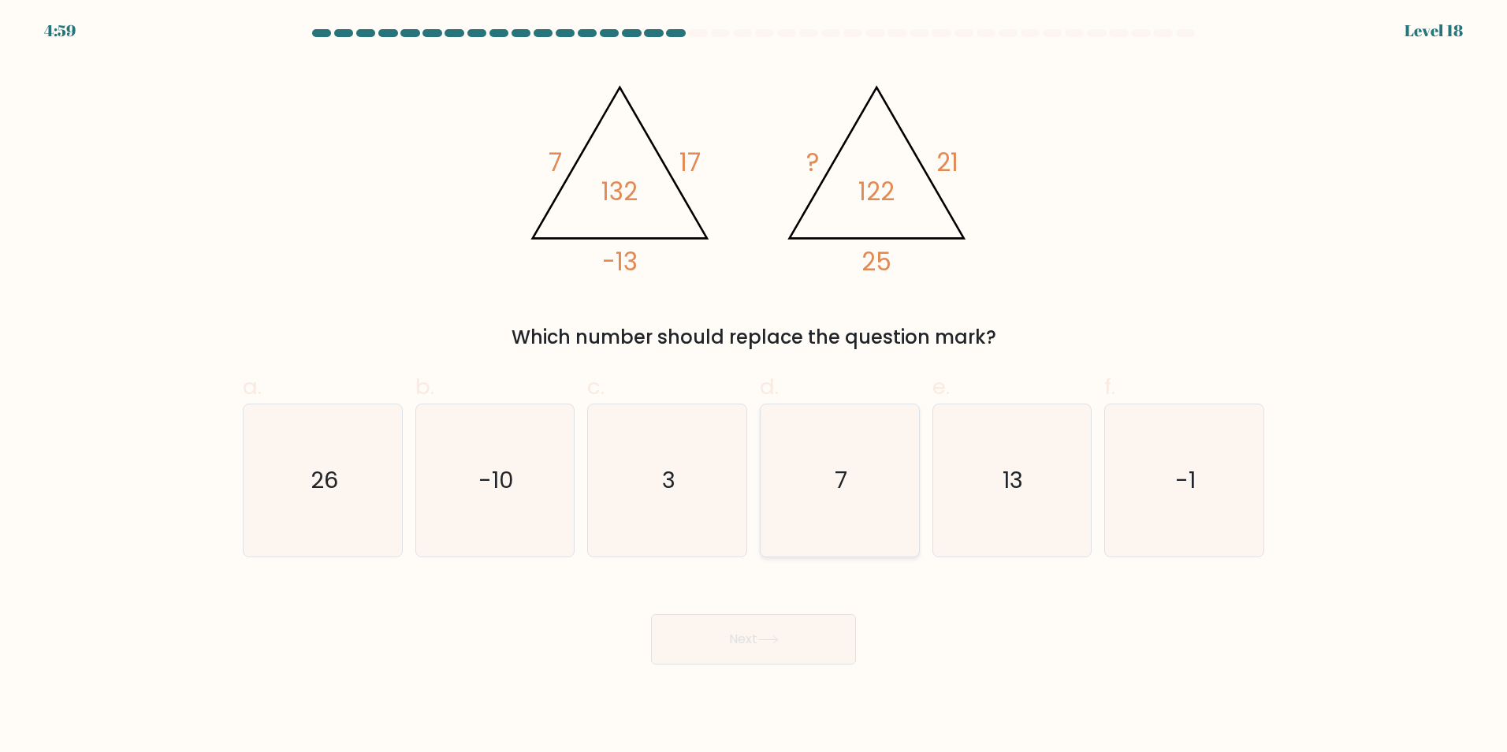
click at [799, 464] on icon "7" at bounding box center [840, 480] width 152 height 152
click at [754, 386] on input "d. 7" at bounding box center [754, 381] width 1 height 10
radio input "true"
click at [806, 647] on button "Next" at bounding box center [753, 639] width 205 height 50
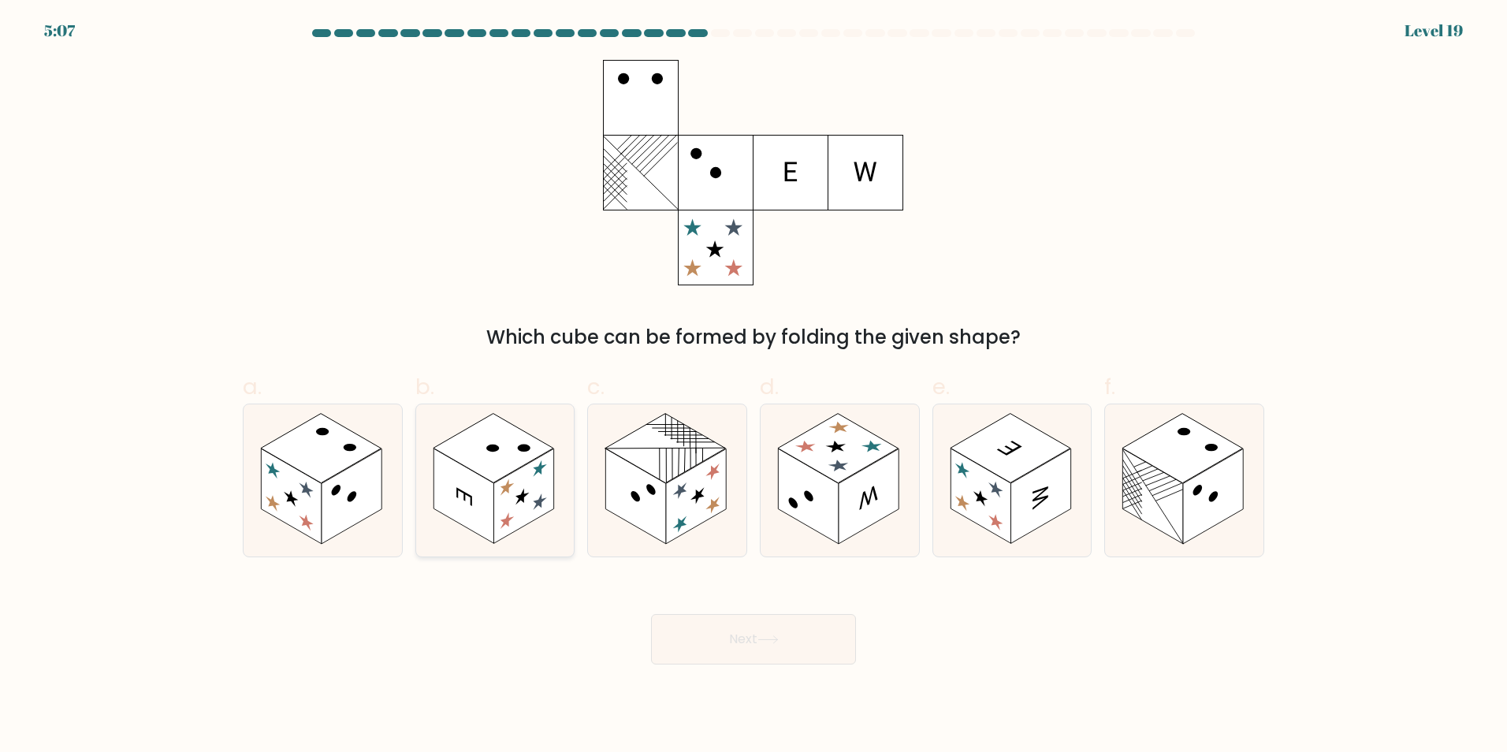
click at [489, 476] on rect at bounding box center [494, 447] width 121 height 69
click at [754, 386] on input "b." at bounding box center [754, 381] width 1 height 10
radio input "true"
click at [721, 629] on button "Next" at bounding box center [753, 639] width 205 height 50
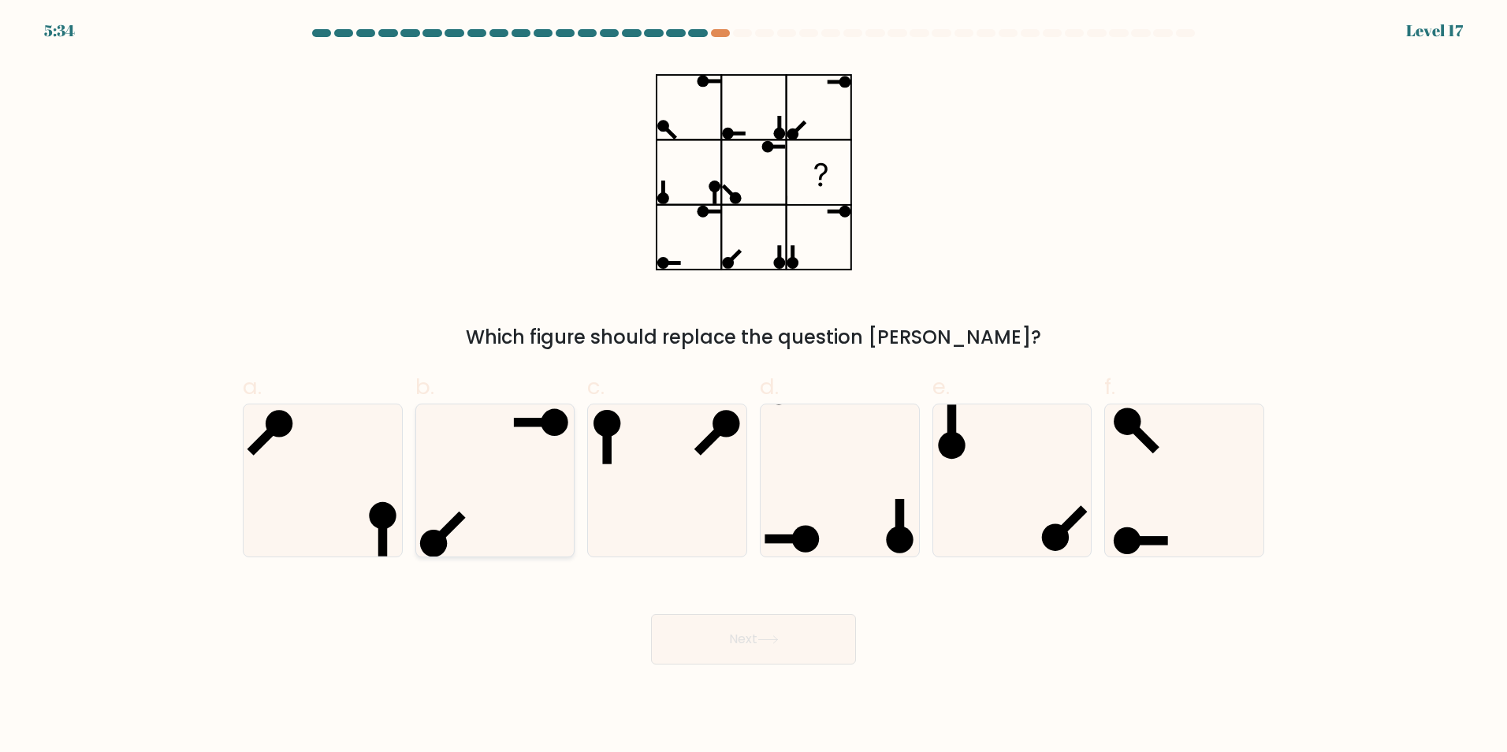
click at [467, 501] on icon at bounding box center [495, 480] width 152 height 152
click at [754, 386] on input "b." at bounding box center [754, 381] width 1 height 10
radio input "true"
click at [745, 647] on button "Next" at bounding box center [753, 639] width 205 height 50
